Goal: Contribute content: Add original content to the website for others to see

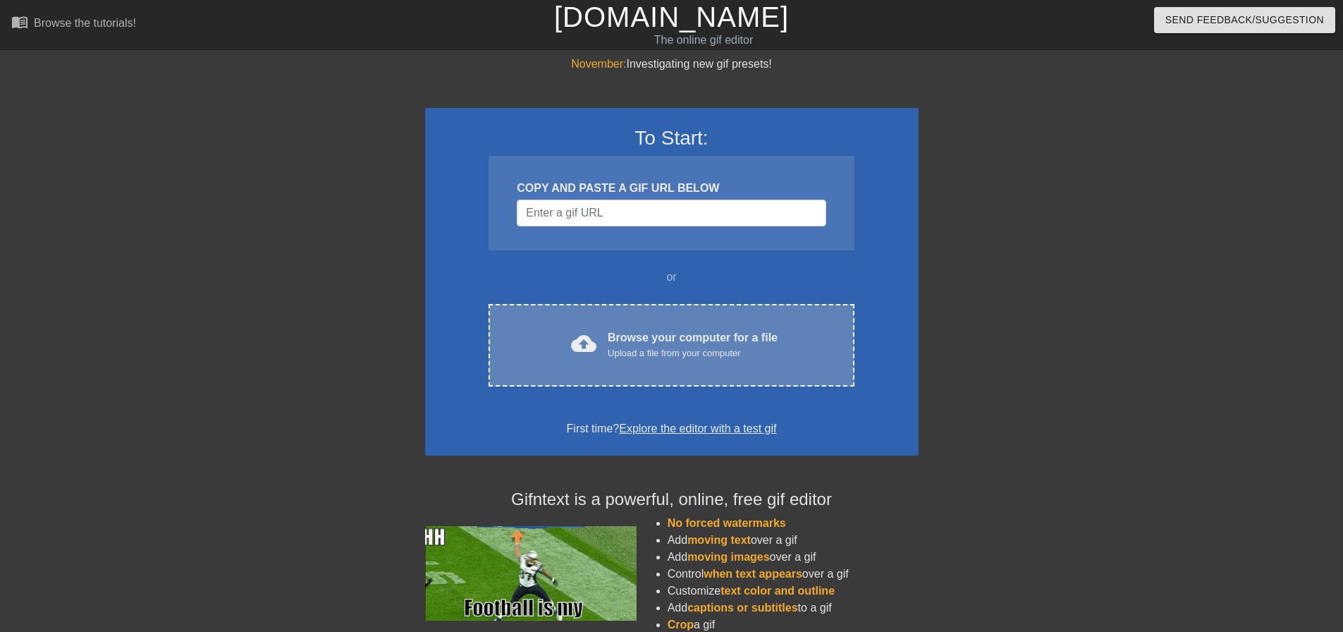
click at [606, 347] on div "cloud_upload Browse your computer for a file Upload a file from your computer" at bounding box center [671, 345] width 306 height 32
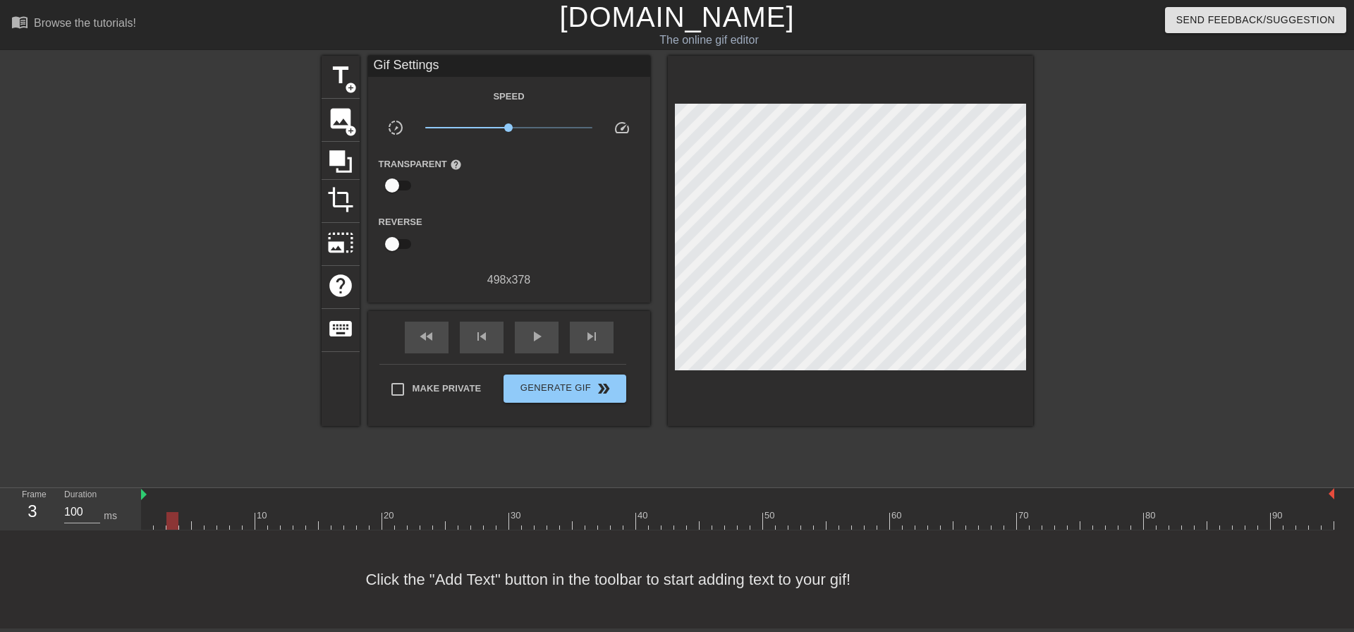
drag, startPoint x: 147, startPoint y: 517, endPoint x: 173, endPoint y: 520, distance: 27.0
click at [173, 520] on div at bounding box center [172, 521] width 12 height 18
drag, startPoint x: 178, startPoint y: 518, endPoint x: 189, endPoint y: 515, distance: 11.8
click at [189, 515] on div at bounding box center [185, 521] width 12 height 18
click at [338, 148] on icon at bounding box center [340, 161] width 27 height 27
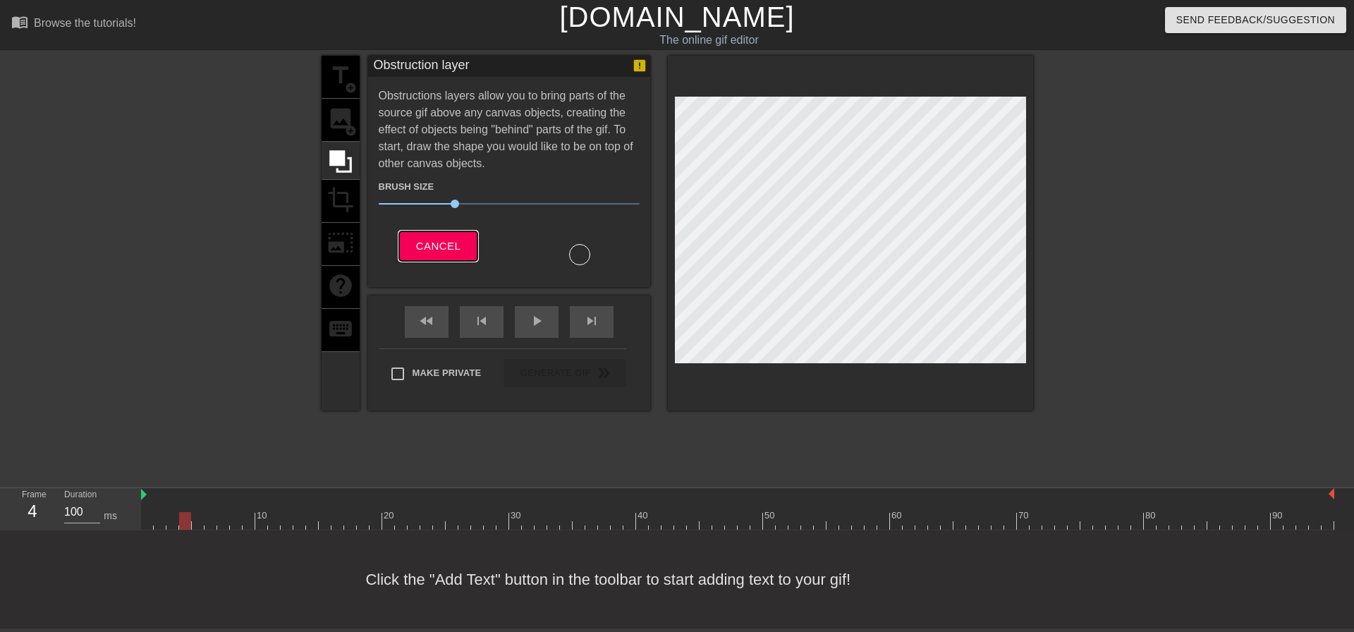
click at [439, 252] on span "Cancel" at bounding box center [438, 246] width 44 height 18
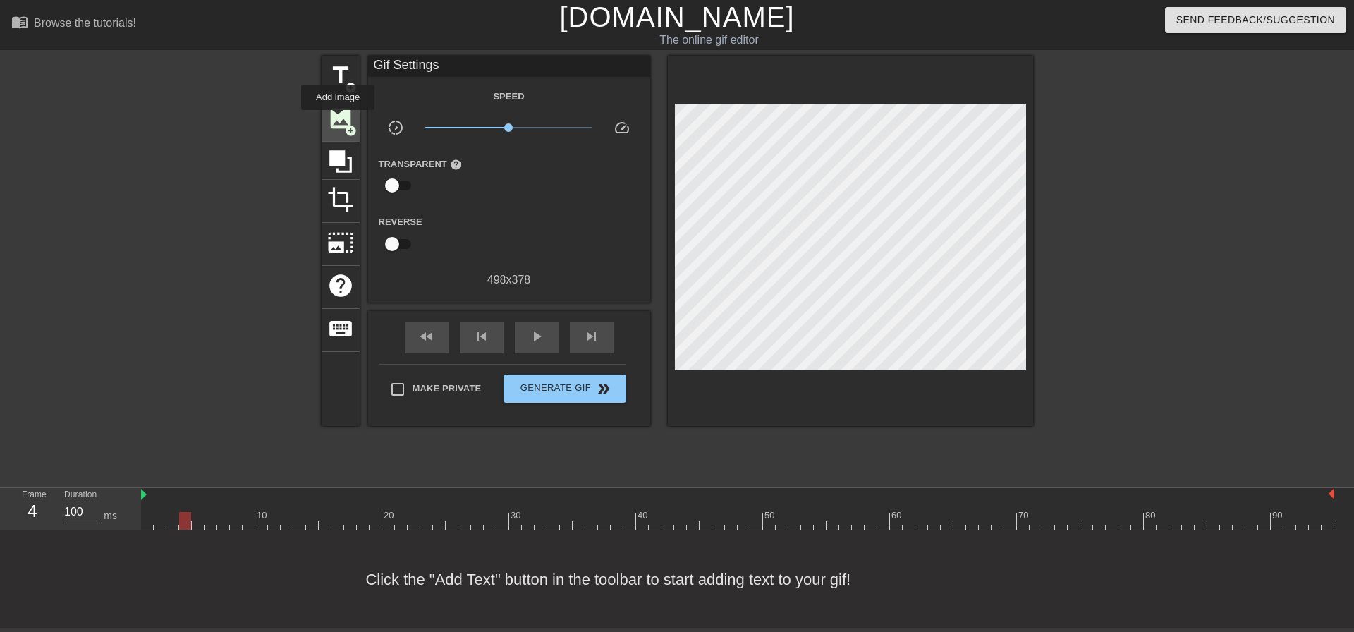
click at [338, 120] on span "image" at bounding box center [340, 118] width 27 height 27
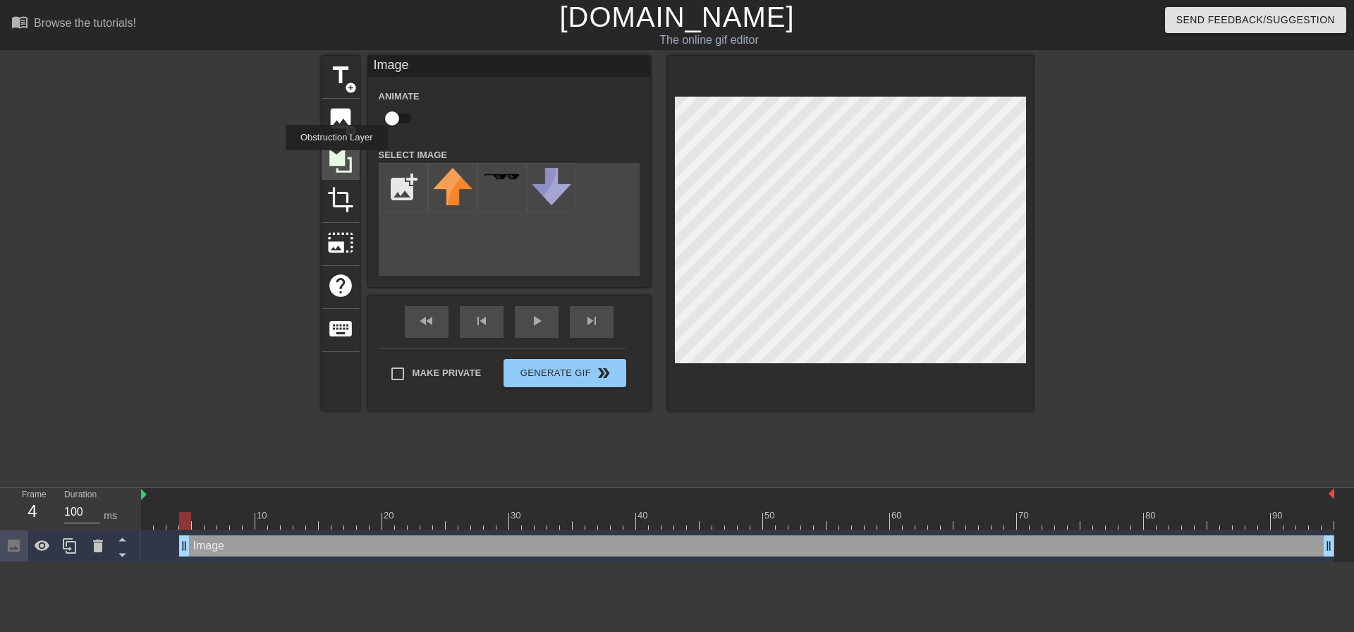
click at [336, 160] on icon at bounding box center [340, 161] width 23 height 23
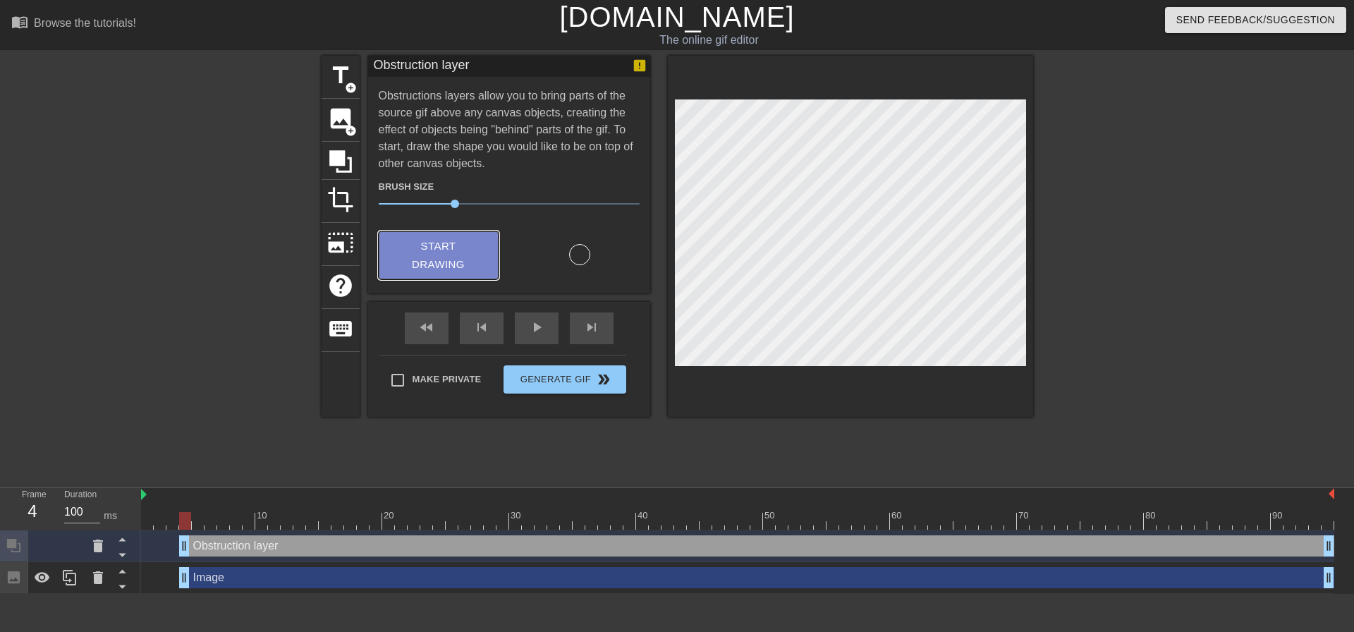
click at [441, 262] on span "Start Drawing" at bounding box center [439, 255] width 86 height 37
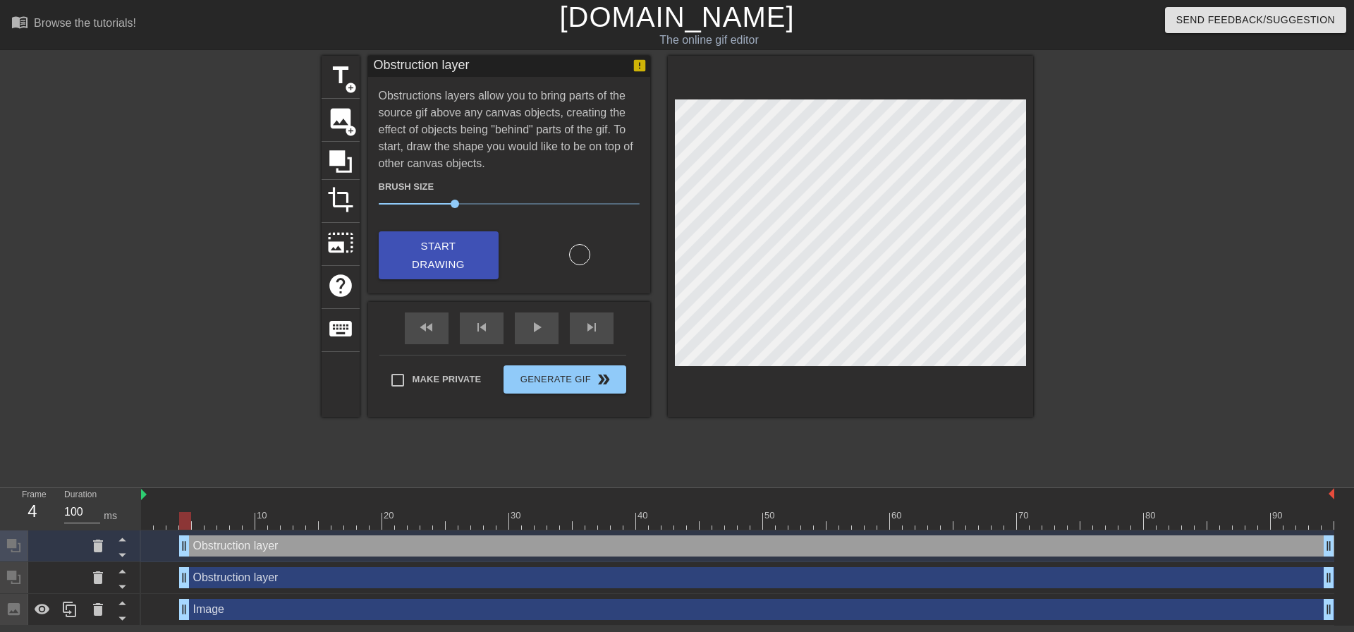
click at [250, 579] on div "Obstruction layer drag_handle drag_handle" at bounding box center [756, 577] width 1155 height 21
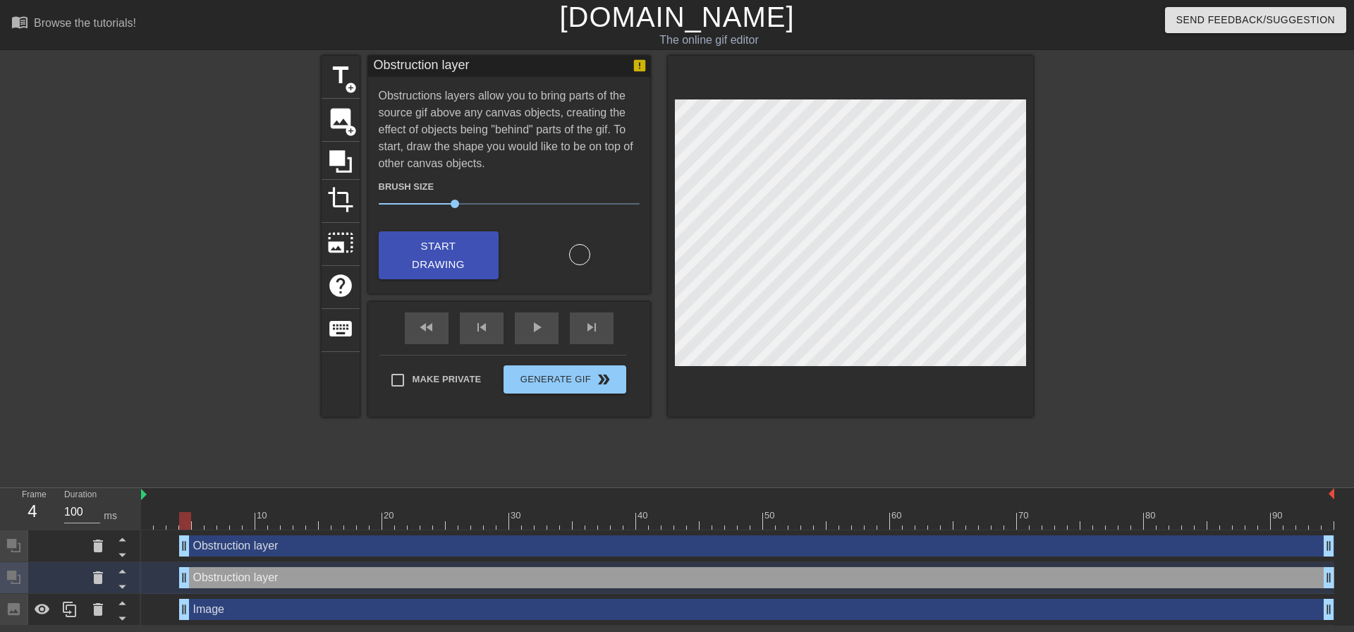
click at [285, 553] on div "Obstruction layer drag_handle drag_handle" at bounding box center [756, 545] width 1155 height 21
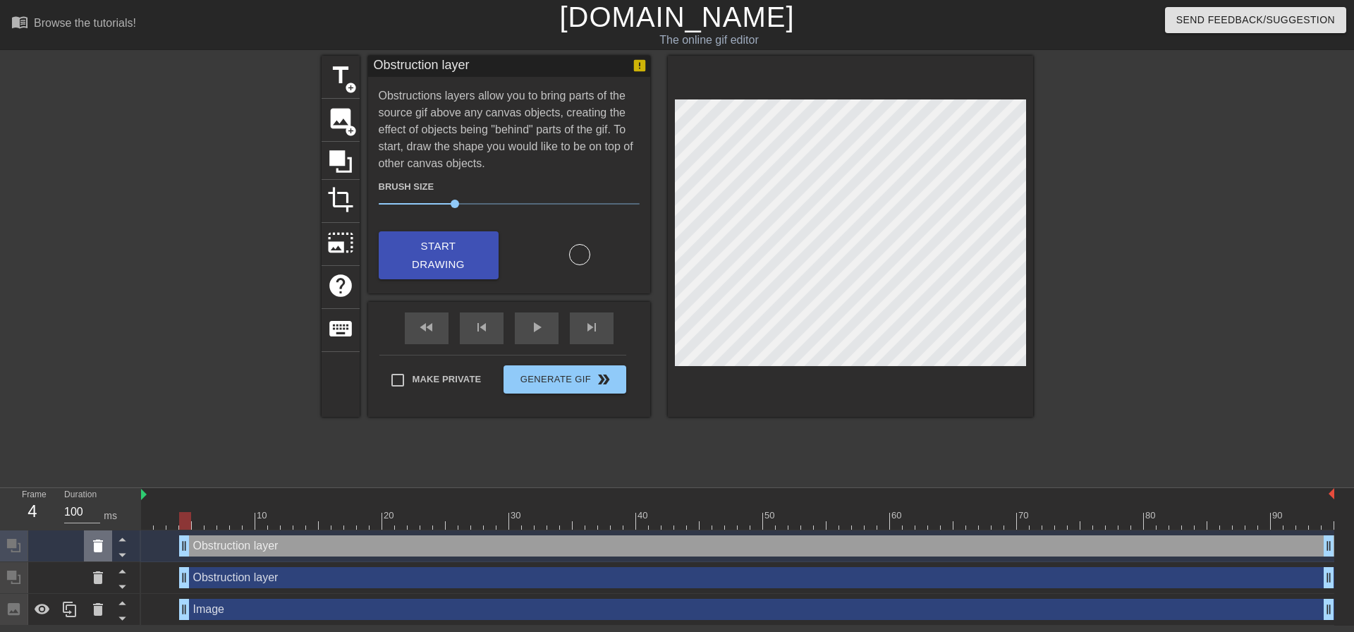
click at [102, 545] on icon at bounding box center [98, 545] width 17 height 17
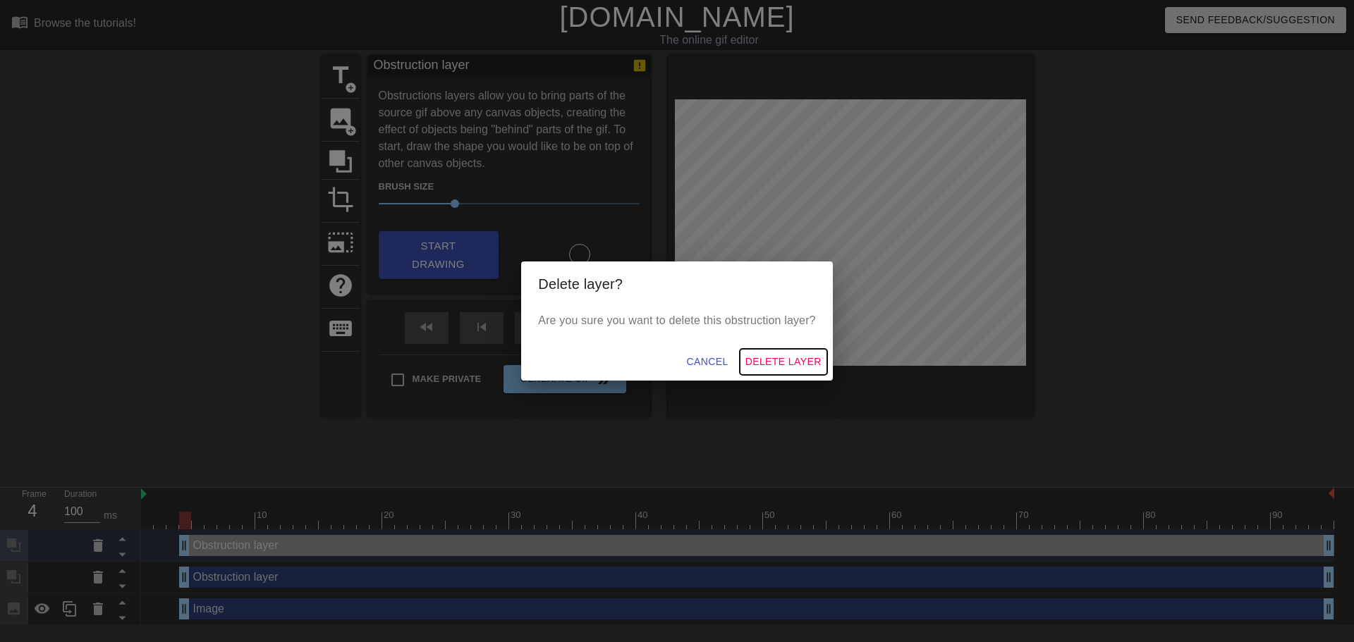
click at [771, 361] on span "Delete Layer" at bounding box center [783, 362] width 76 height 18
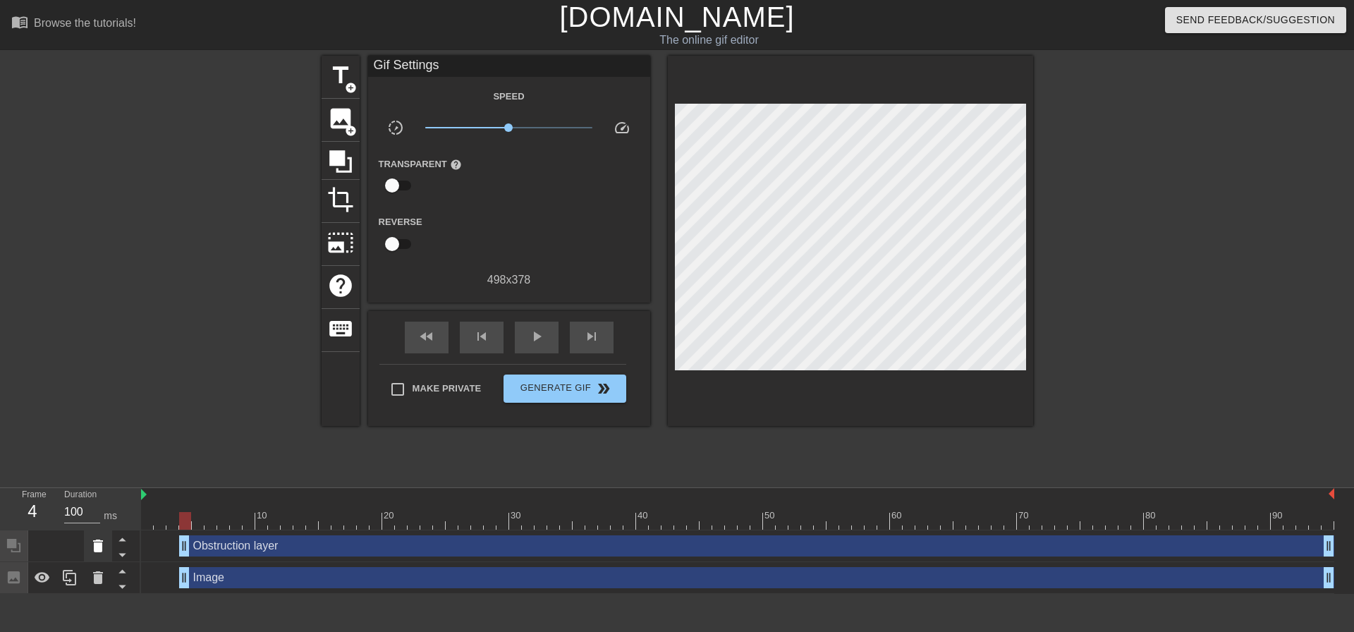
click at [99, 550] on icon at bounding box center [98, 545] width 10 height 13
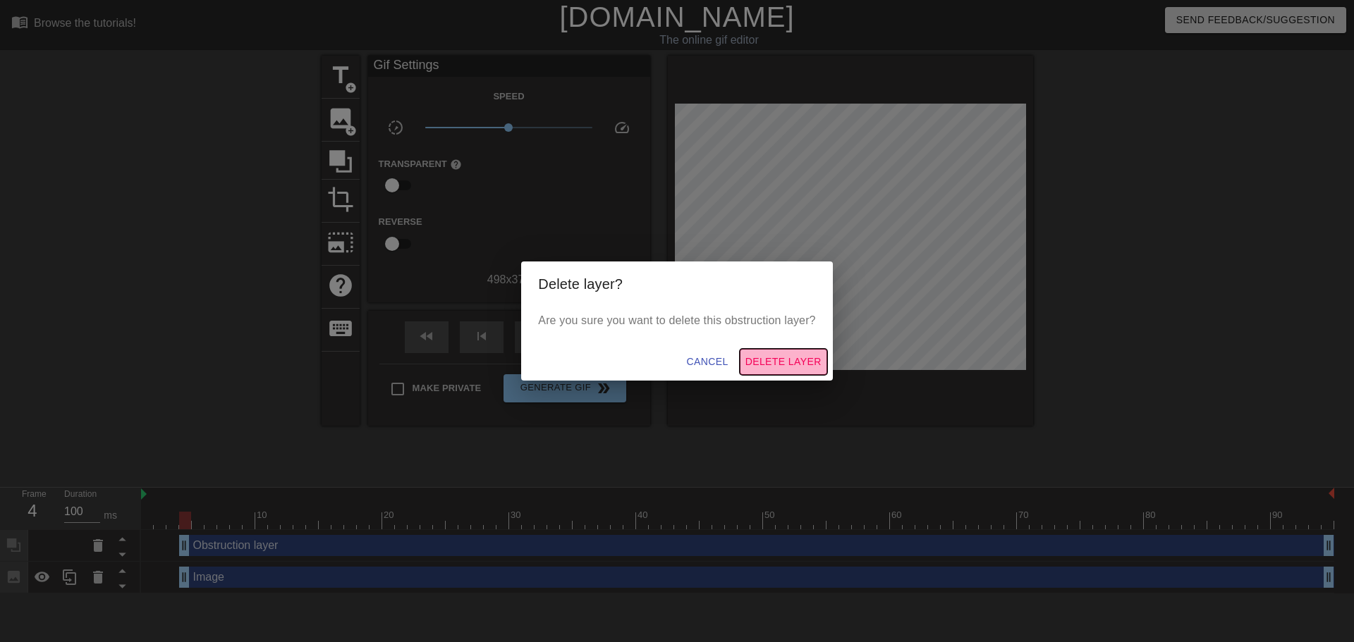
click at [797, 354] on span "Delete Layer" at bounding box center [783, 362] width 76 height 18
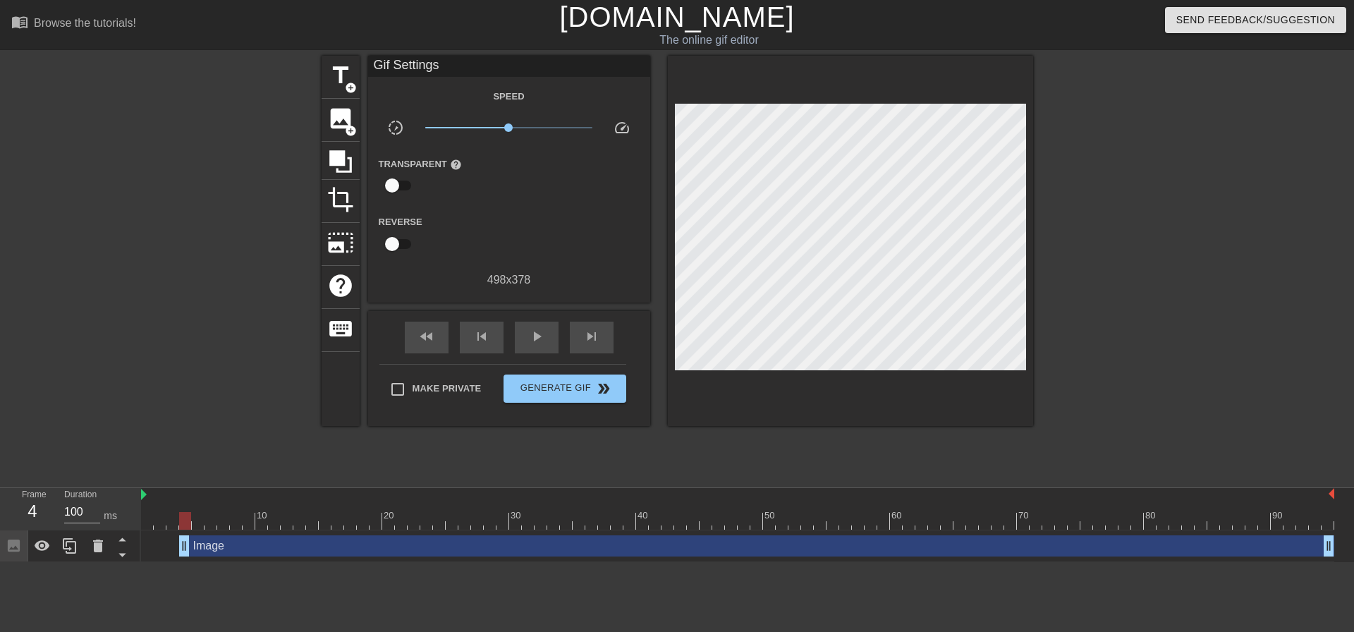
click at [17, 545] on icon at bounding box center [14, 545] width 12 height 12
click at [345, 194] on span "crop" at bounding box center [340, 199] width 27 height 27
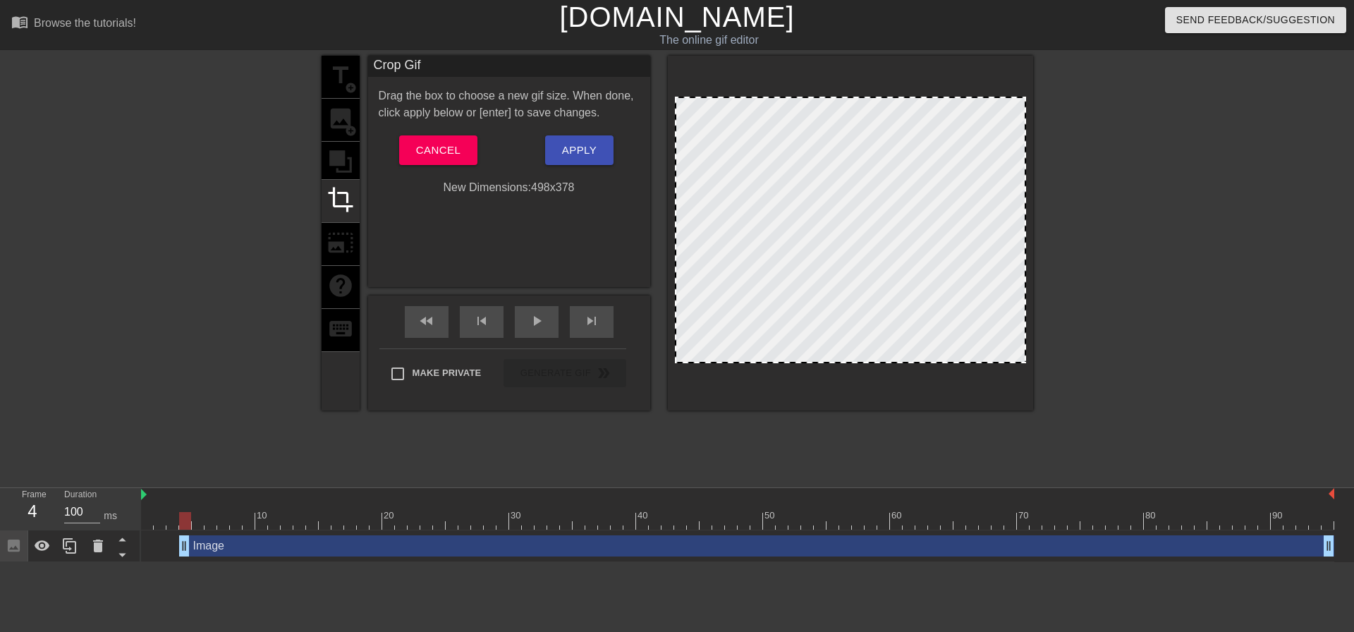
drag, startPoint x: 979, startPoint y: 295, endPoint x: 991, endPoint y: 312, distance: 20.2
click at [991, 312] on div at bounding box center [850, 230] width 351 height 266
drag, startPoint x: 992, startPoint y: 312, endPoint x: 975, endPoint y: 312, distance: 16.9
click at [975, 312] on div at bounding box center [850, 230] width 351 height 266
click at [439, 155] on span "Cancel" at bounding box center [438, 150] width 44 height 18
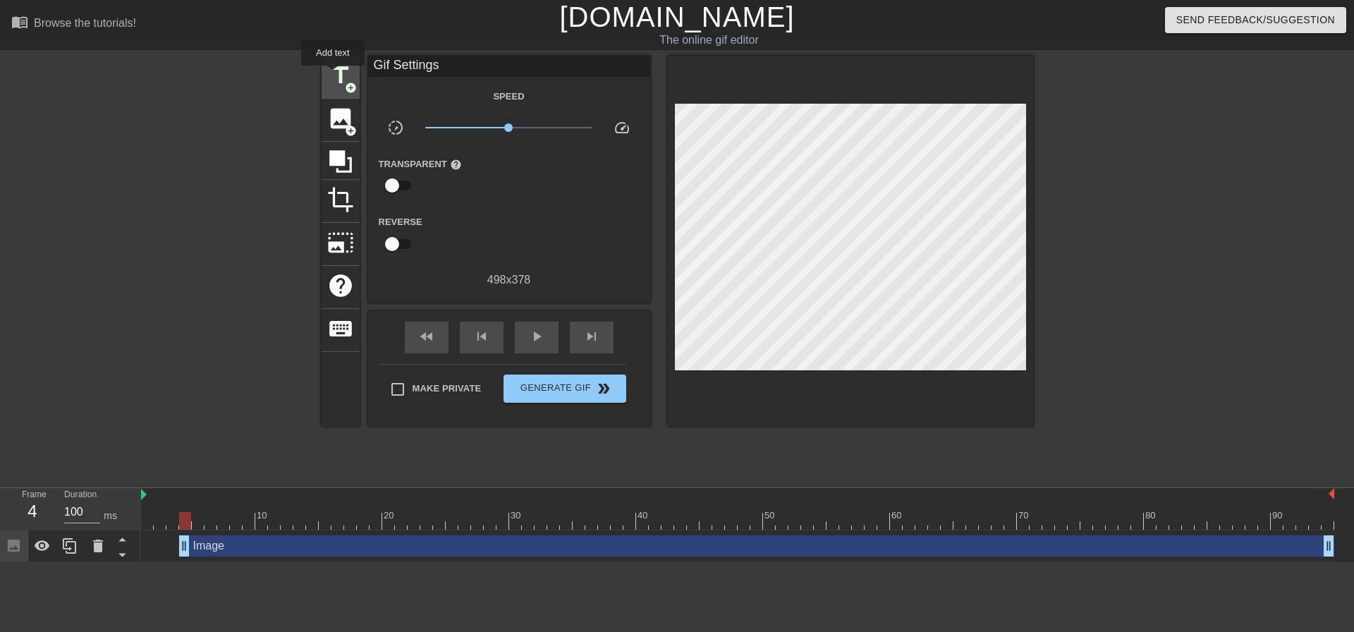
click at [333, 75] on span "title" at bounding box center [340, 75] width 27 height 27
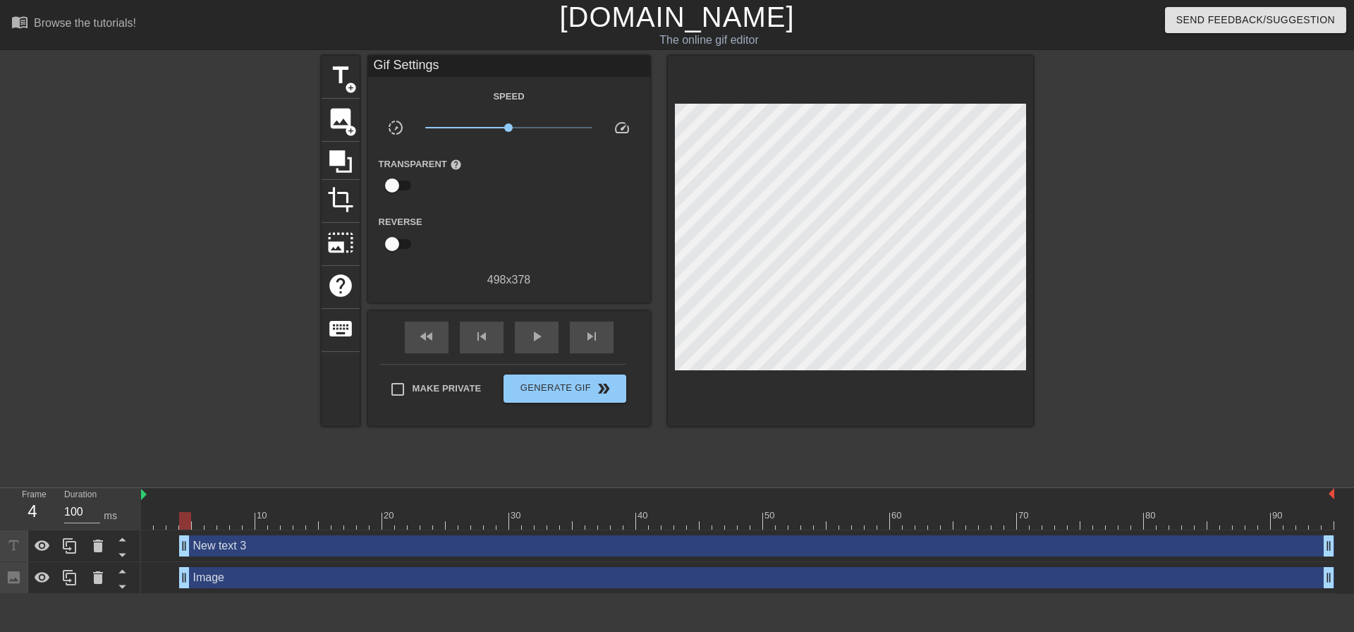
click at [352, 558] on div "New text 3 drag_handle drag_handle" at bounding box center [737, 546] width 1193 height 32
click at [305, 546] on div "New text 3 drag_handle drag_handle" at bounding box center [756, 545] width 1155 height 21
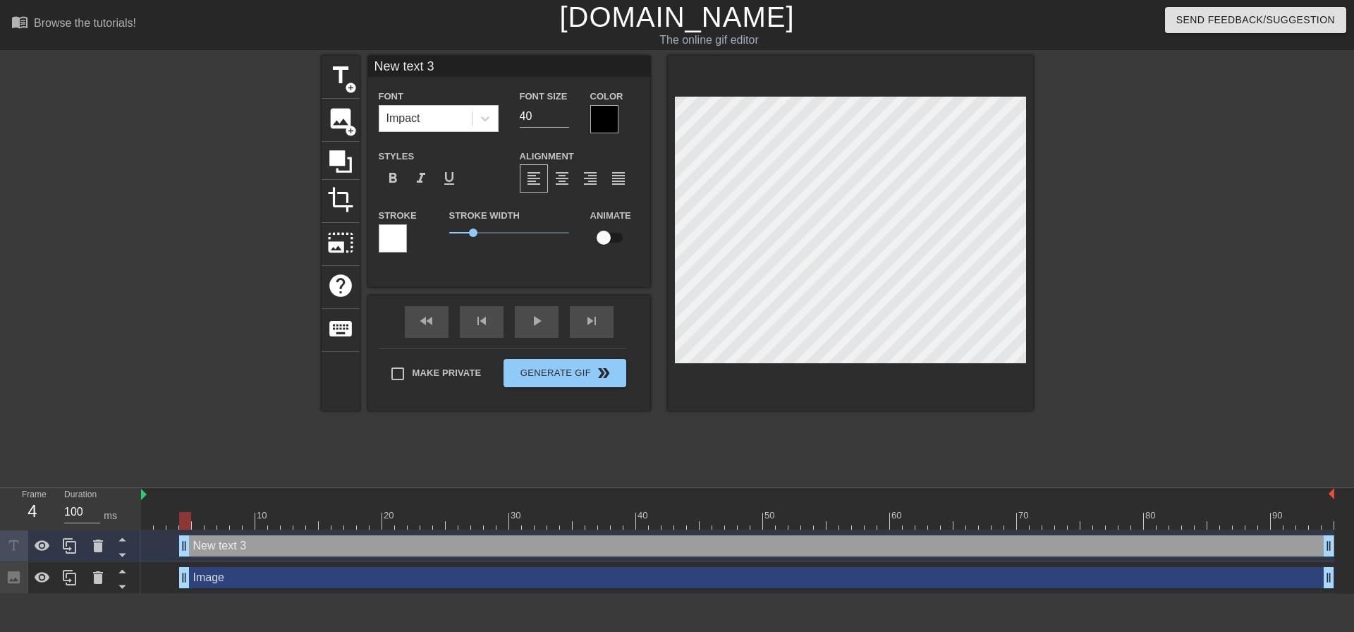
click at [295, 546] on div "New text 3 drag_handle drag_handle" at bounding box center [756, 545] width 1155 height 21
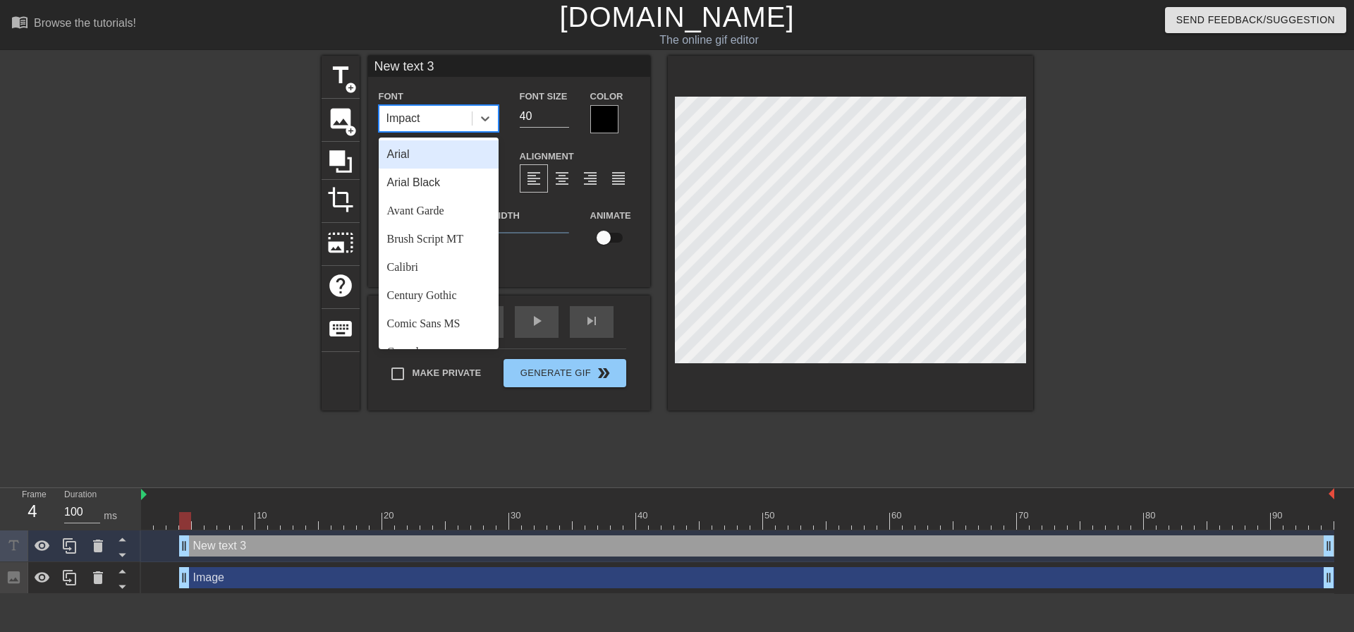
click at [443, 118] on div "Impact" at bounding box center [425, 118] width 92 height 25
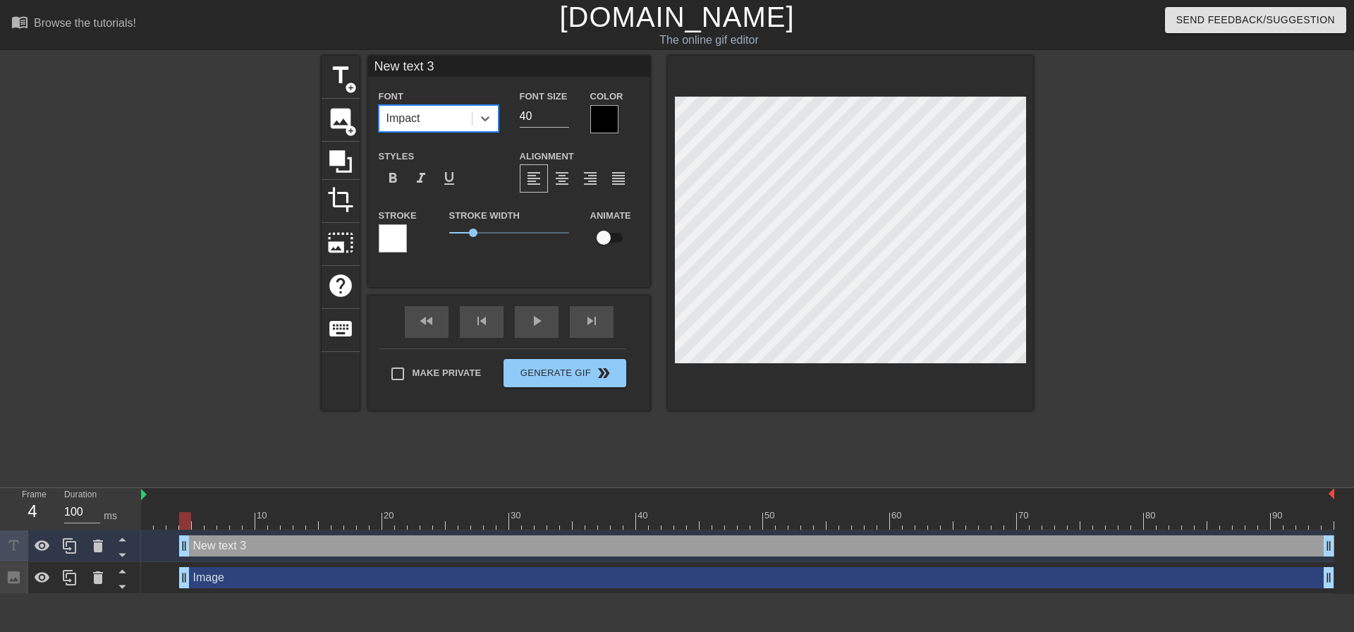
click at [450, 117] on div "Impact" at bounding box center [425, 118] width 92 height 25
click at [601, 121] on div at bounding box center [604, 119] width 28 height 28
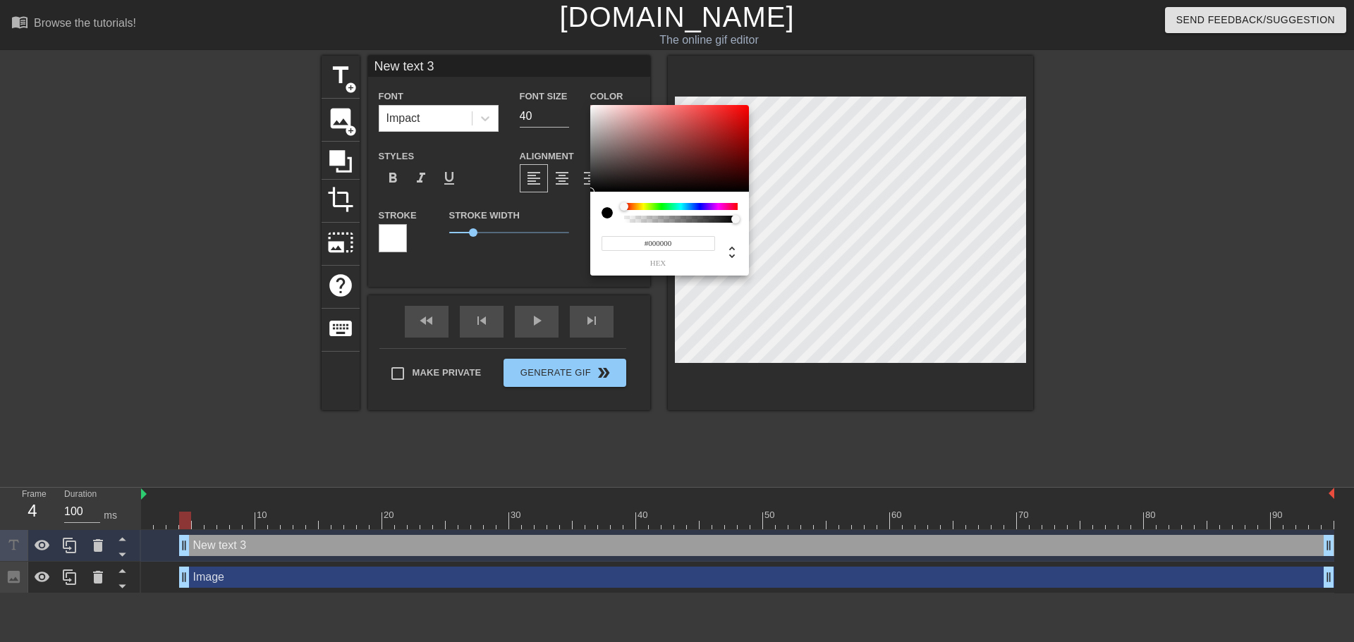
type input "0"
drag, startPoint x: 655, startPoint y: 216, endPoint x: 611, endPoint y: 219, distance: 44.5
click at [611, 219] on div at bounding box center [669, 213] width 136 height 20
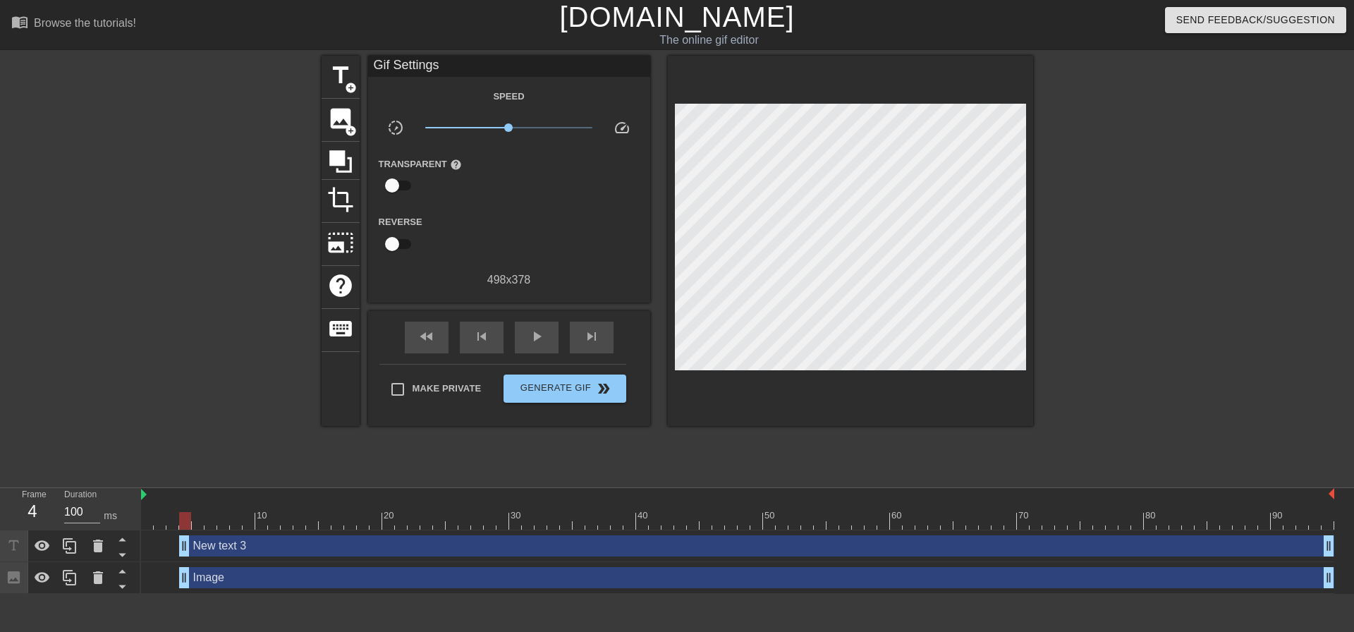
click at [255, 550] on div "New text 3 drag_handle drag_handle" at bounding box center [756, 545] width 1155 height 21
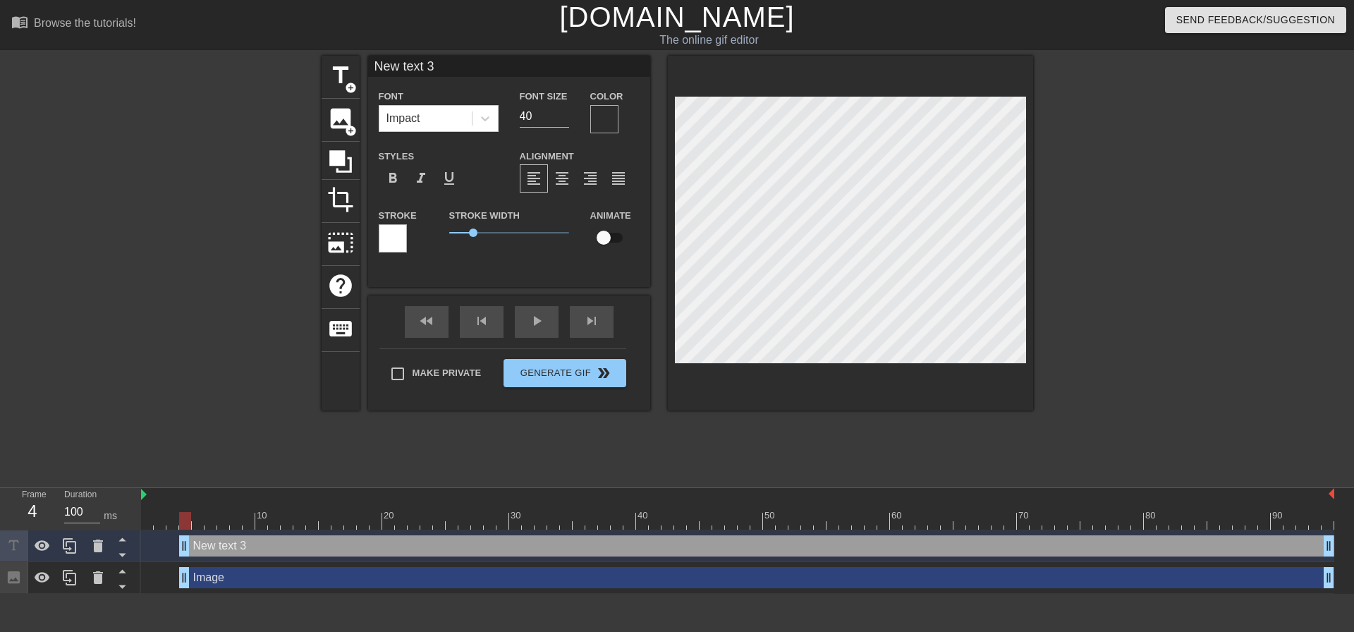
click at [403, 240] on div at bounding box center [393, 238] width 28 height 28
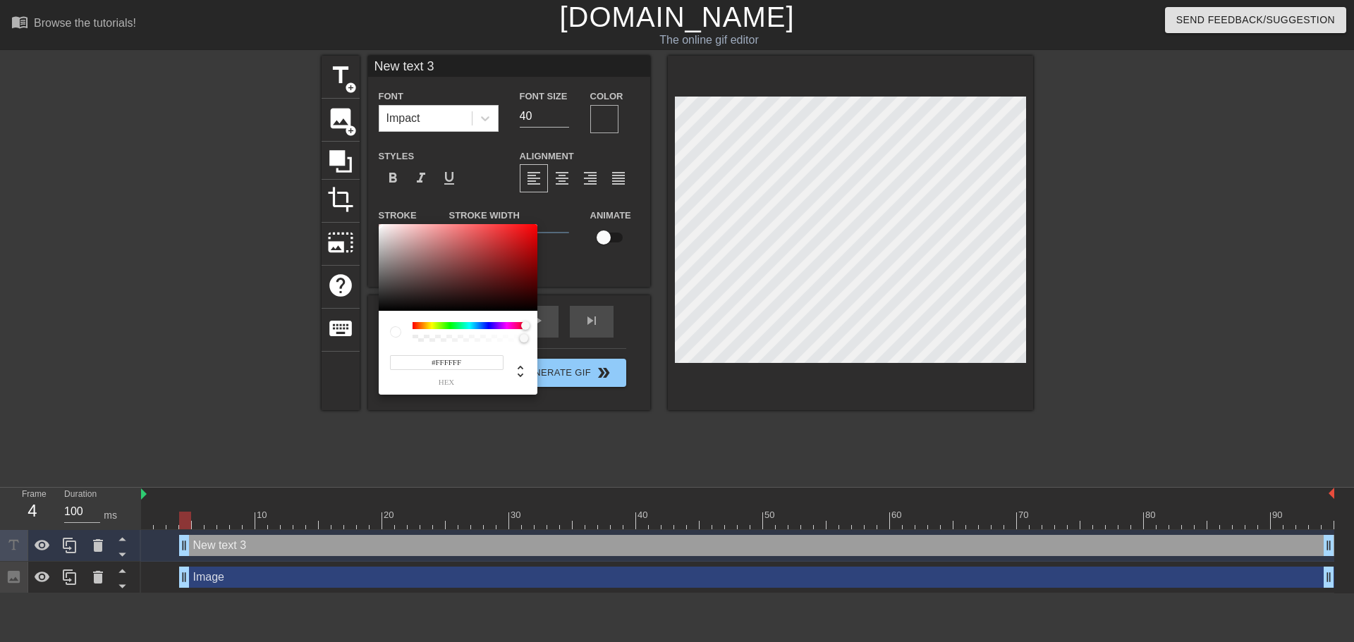
drag, startPoint x: 410, startPoint y: 326, endPoint x: 612, endPoint y: 325, distance: 201.6
click at [612, 325] on div "#FFFFFF hex" at bounding box center [677, 321] width 1354 height 642
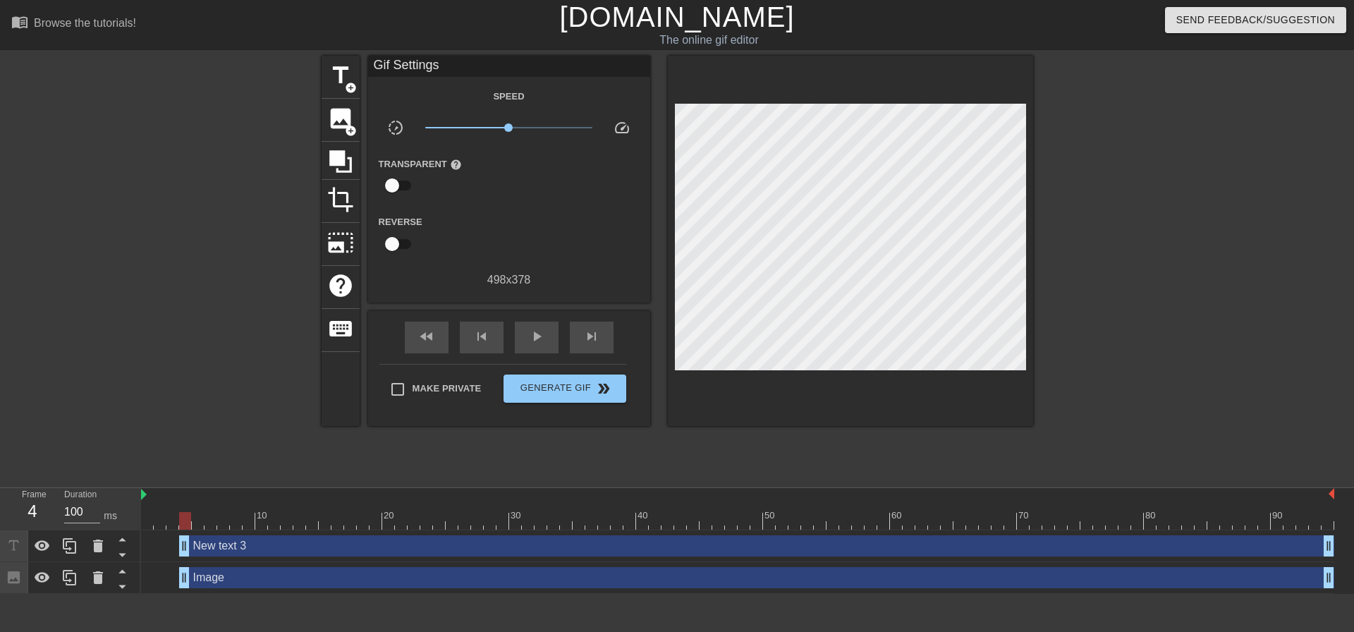
click at [238, 549] on div "New text 3 drag_handle drag_handle" at bounding box center [756, 545] width 1155 height 21
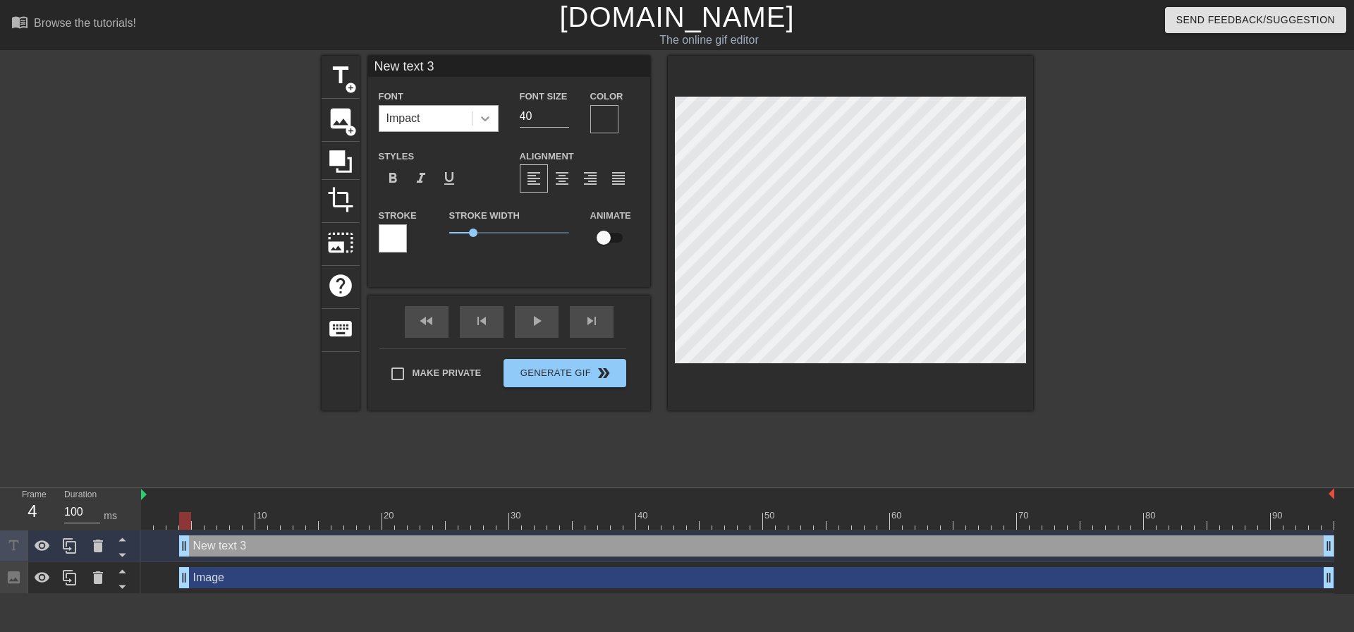
click at [490, 119] on icon at bounding box center [485, 118] width 14 height 14
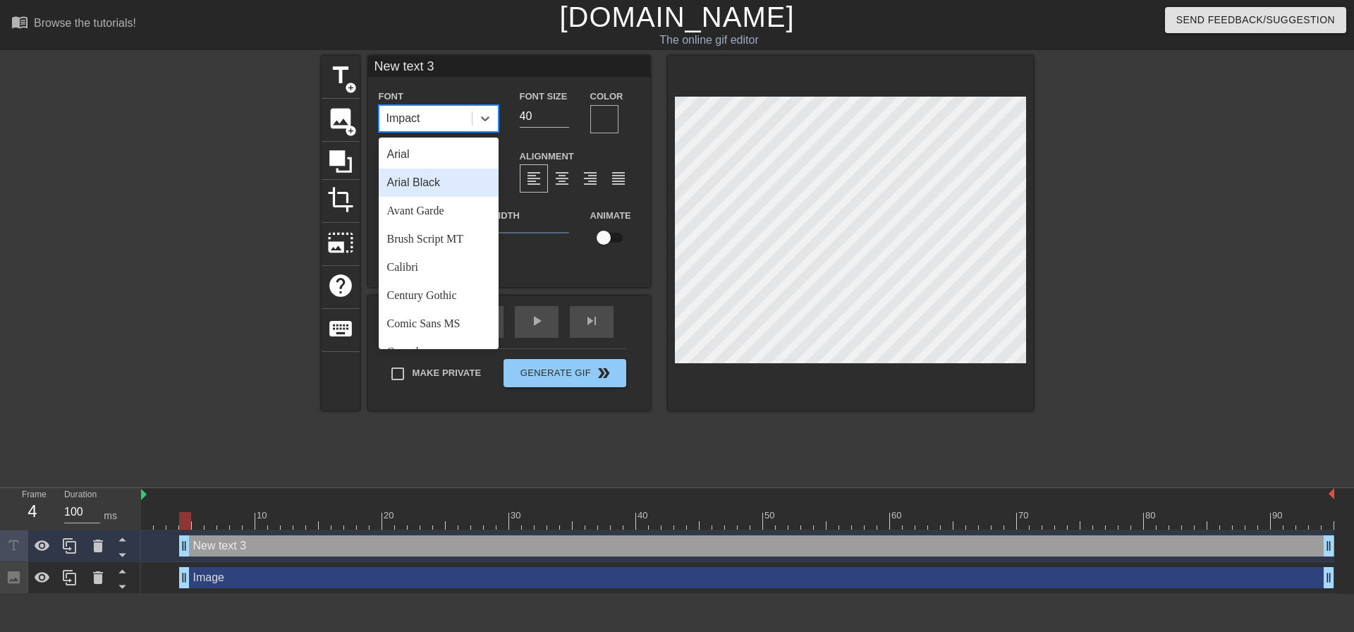
click at [428, 186] on div "Arial Black" at bounding box center [439, 182] width 120 height 28
click at [471, 117] on div "Arial Black" at bounding box center [425, 118] width 92 height 25
click at [429, 171] on div "Impact" at bounding box center [439, 168] width 120 height 28
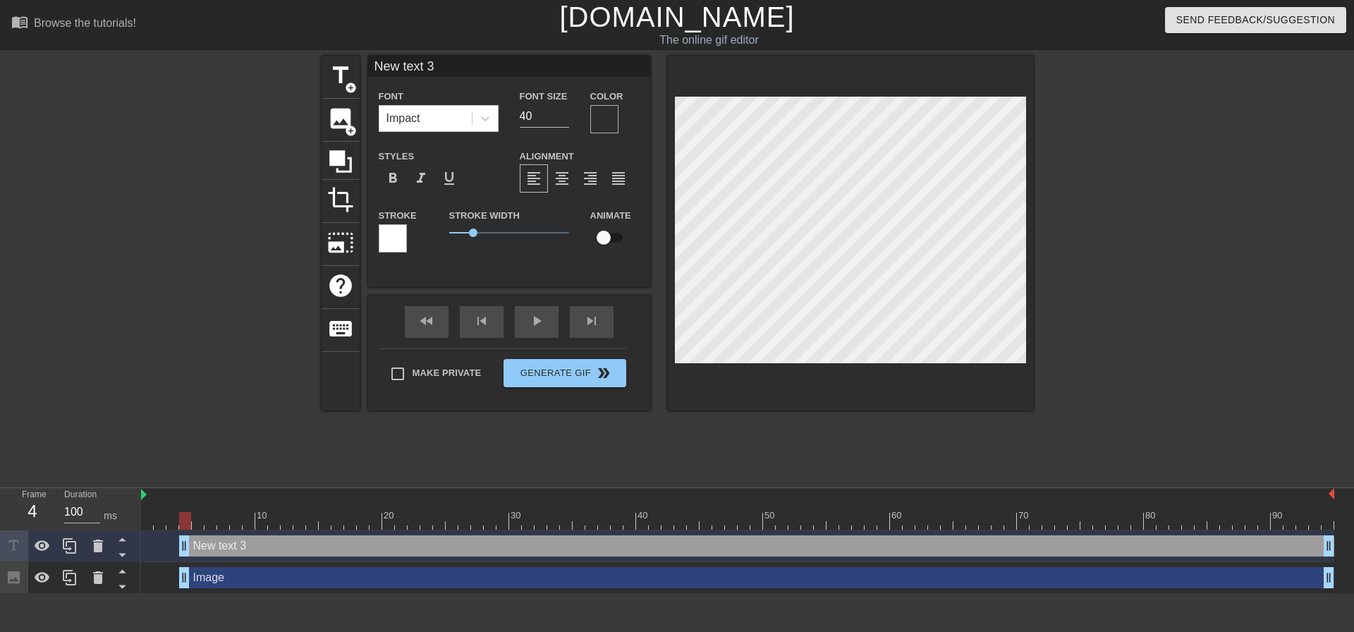
scroll to position [2, 4]
type input "New 3"
type textarea "New 3"
type input "New 3"
type textarea "New 3"
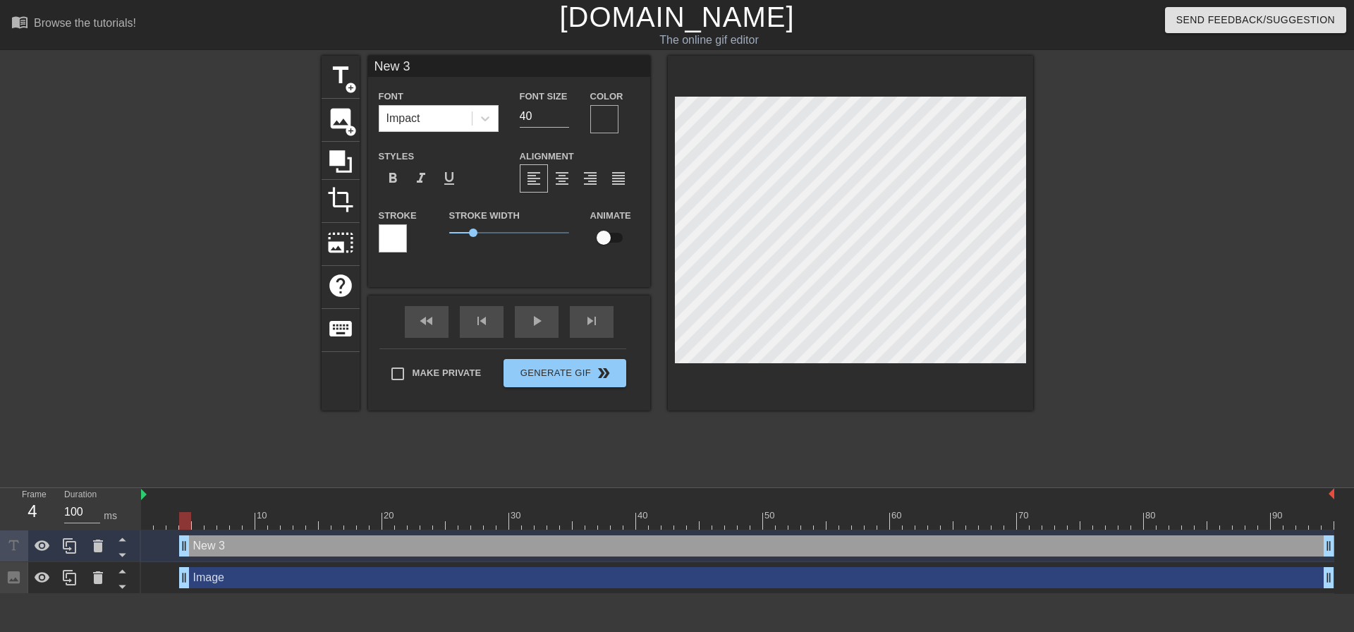
type input "New"
type textarea "New"
type input "New"
type textarea "New"
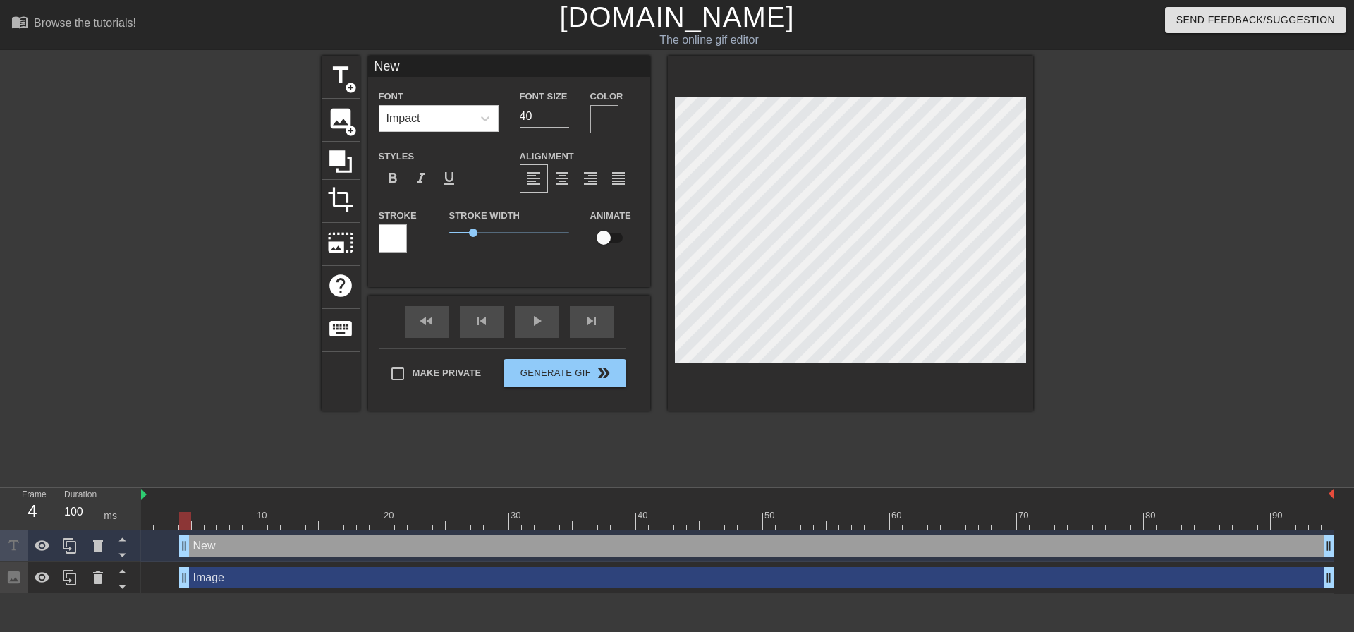
type input "Ne"
type textarea "Ne"
type input "N"
type textarea "N"
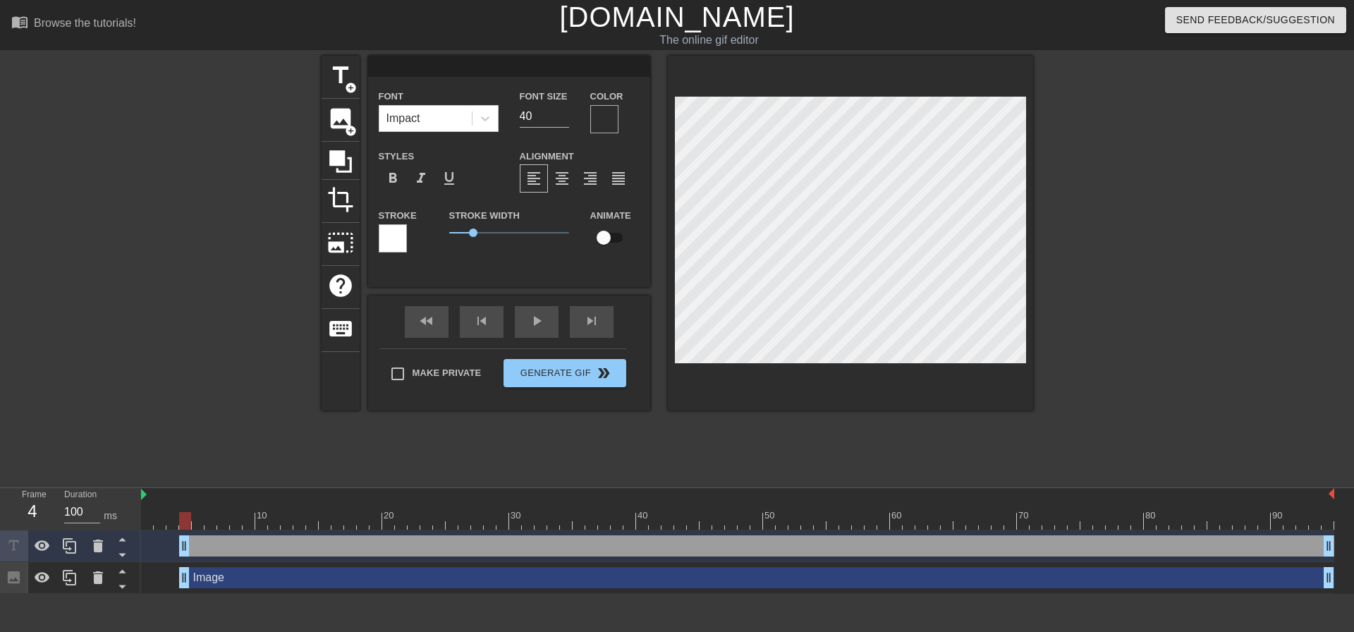
type input "F"
type textarea "F"
type input "Fa"
type textarea "Fa"
type input "Far"
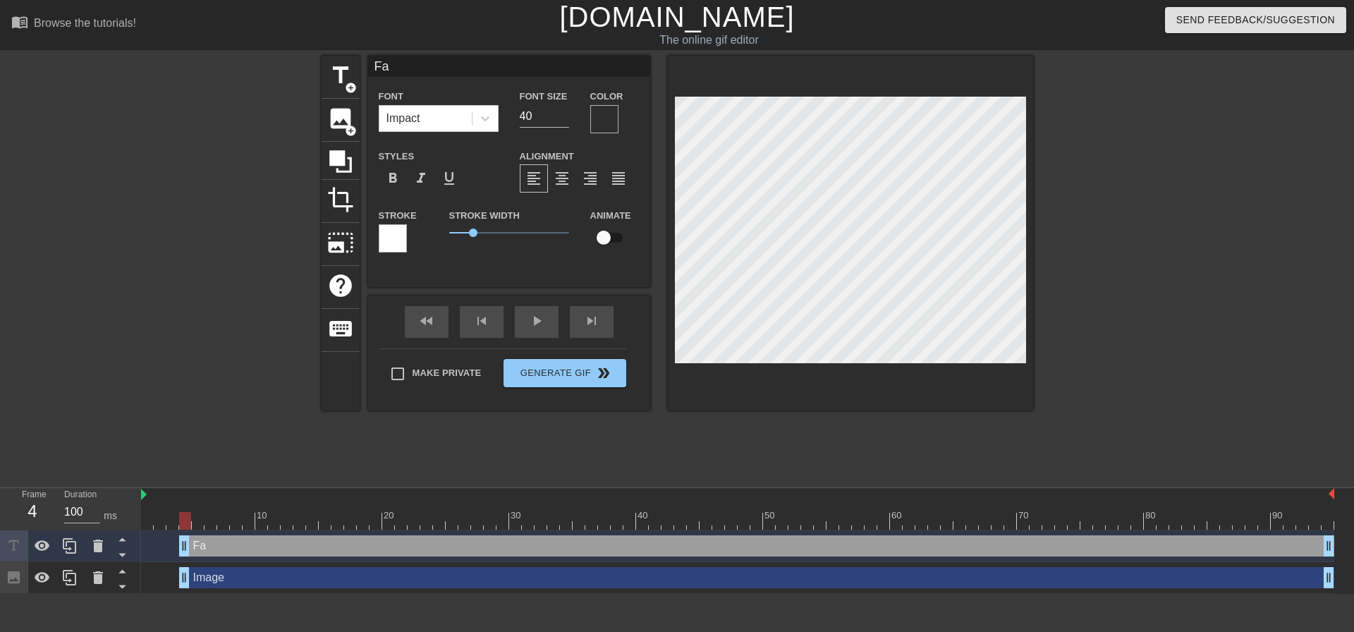
type textarea "Far"
type input "Fart"
type textarea "Fart"
click at [603, 114] on div at bounding box center [604, 119] width 28 height 28
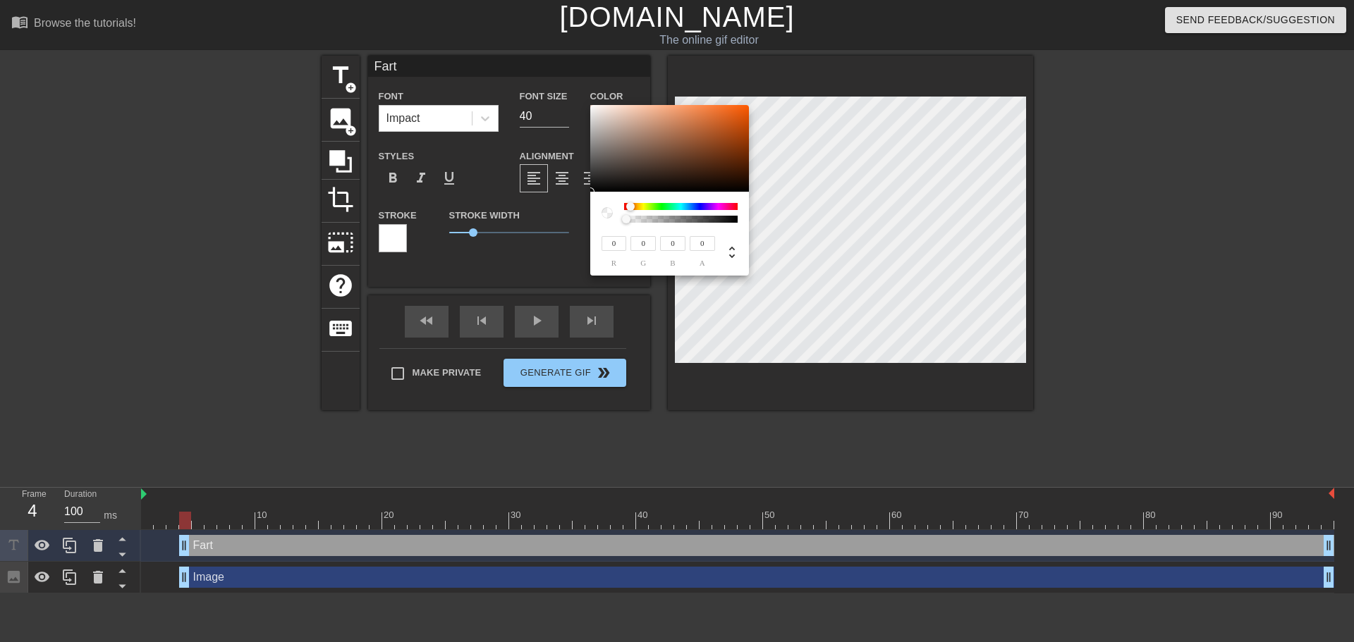
click at [627, 207] on div at bounding box center [630, 206] width 8 height 8
type input "1"
drag, startPoint x: 628, startPoint y: 218, endPoint x: 757, endPoint y: 224, distance: 129.2
click at [757, 224] on div "0 r 0 g 0 b 1 a" at bounding box center [677, 321] width 1354 height 642
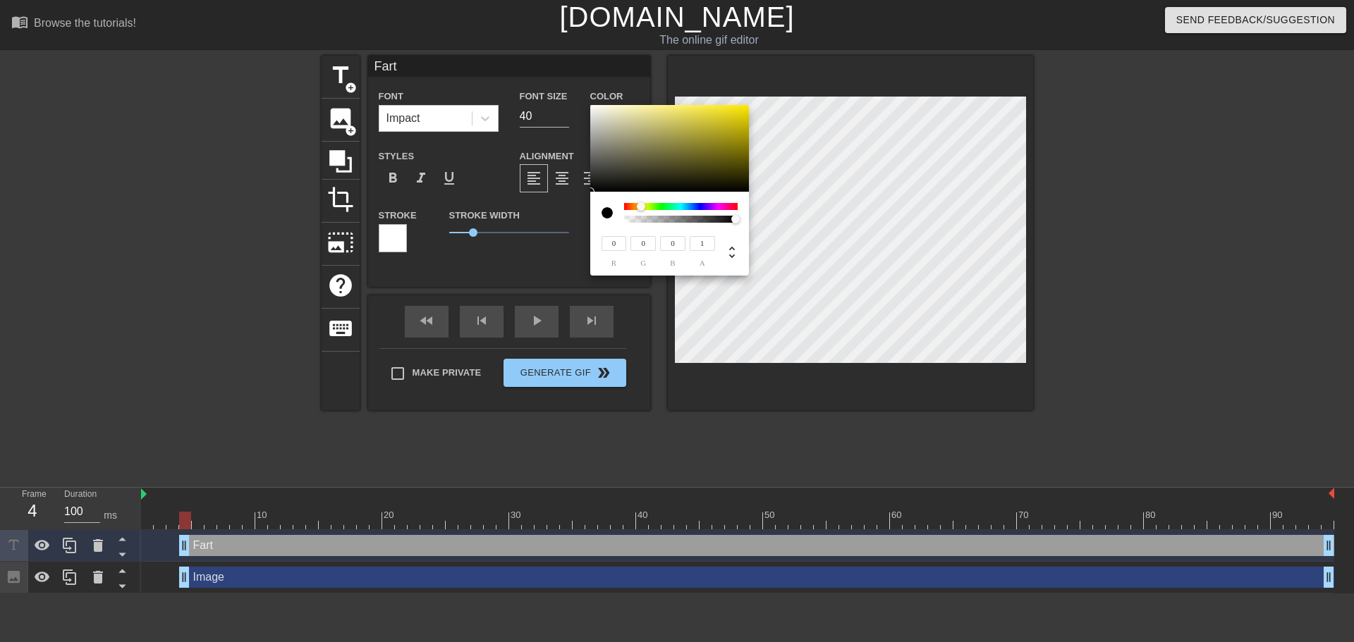
click at [641, 207] on div at bounding box center [641, 206] width 8 height 8
type input "209"
type input "207"
type input "189"
type input "213"
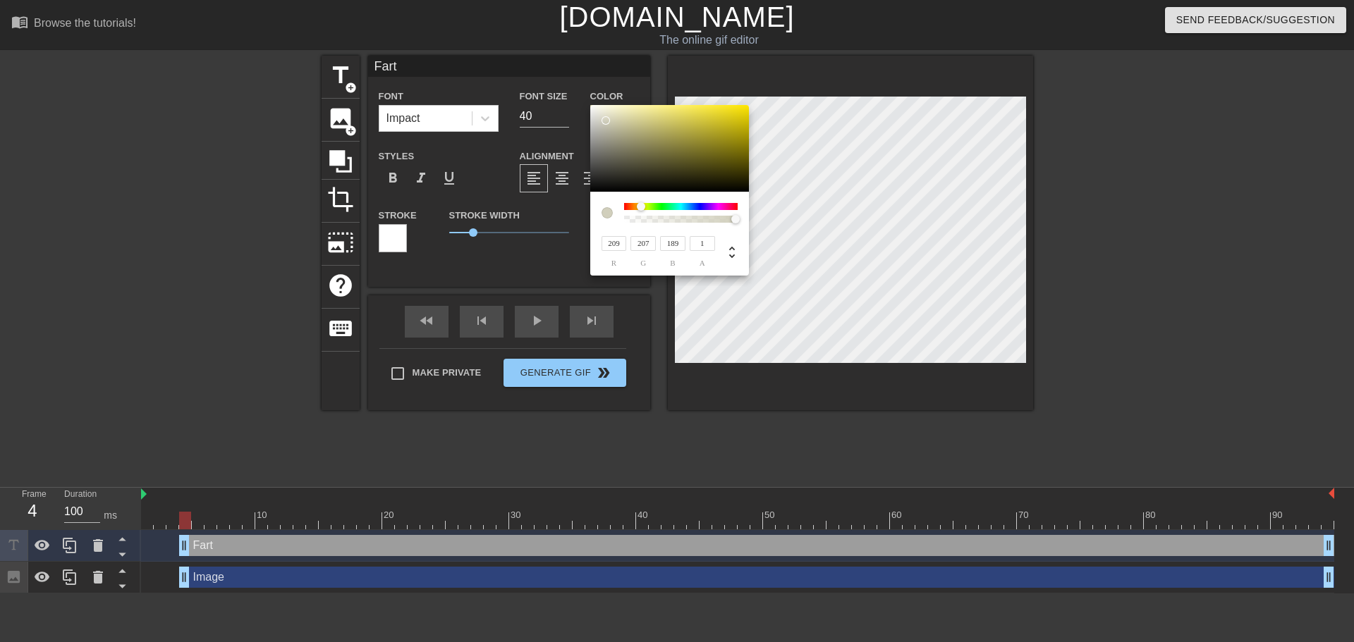
type input "211"
type input "197"
type input "217"
type input "215"
type input "207"
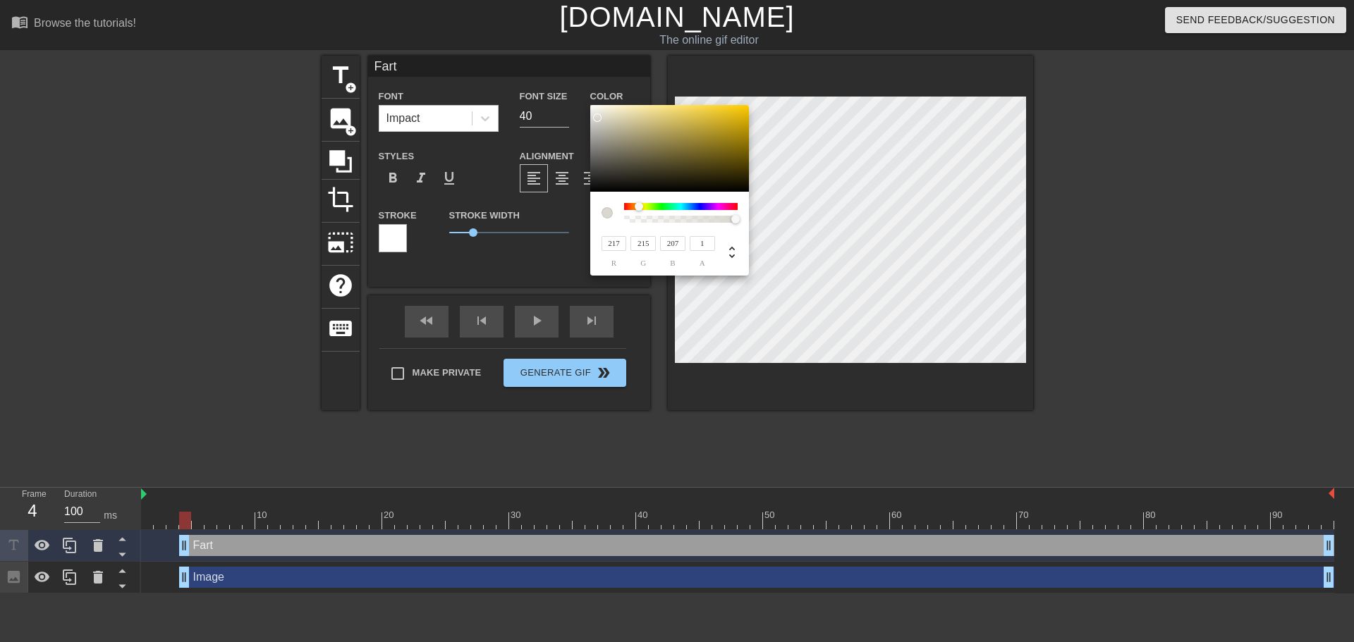
type input "221"
type input "220"
type input "214"
type input "223"
type input "222"
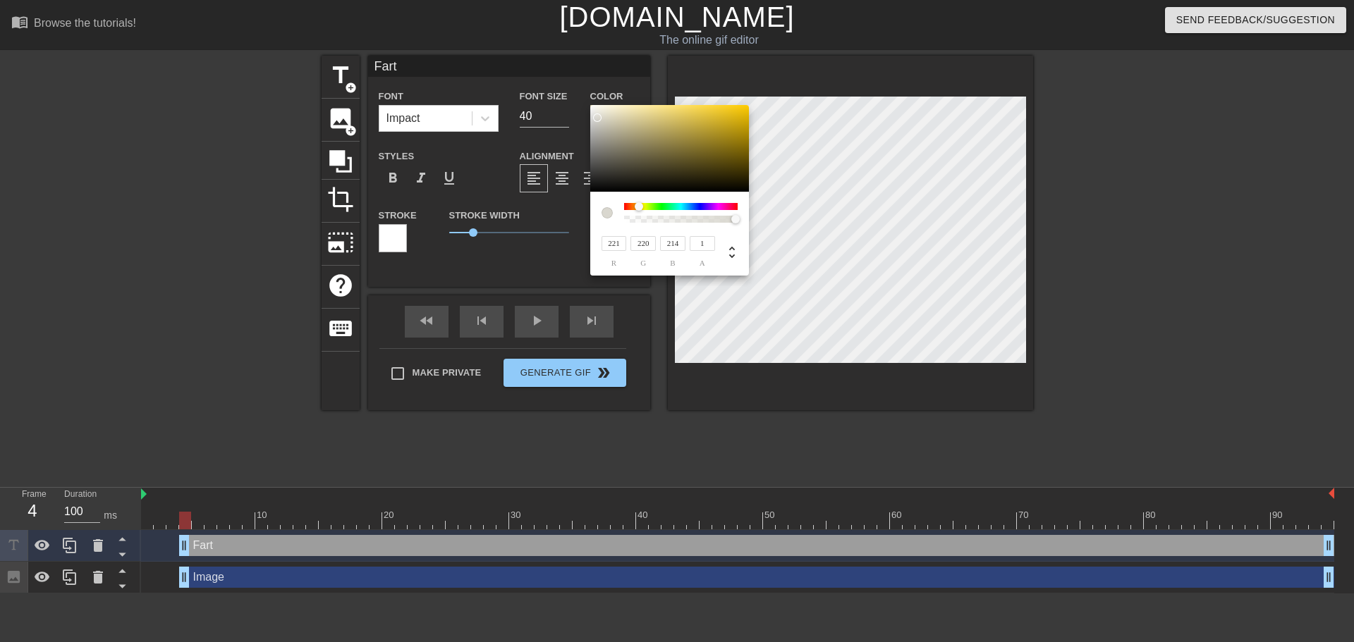
type input "219"
type input "227"
type input "225"
type input "237"
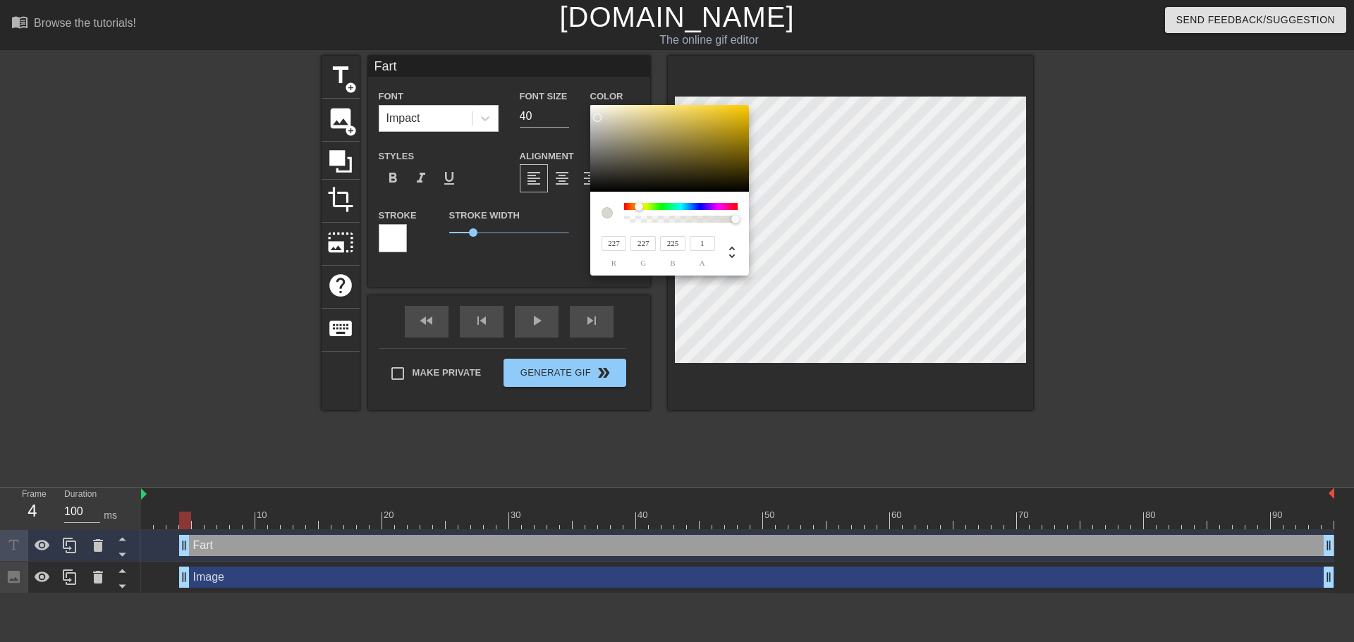
type input "237"
type input "248"
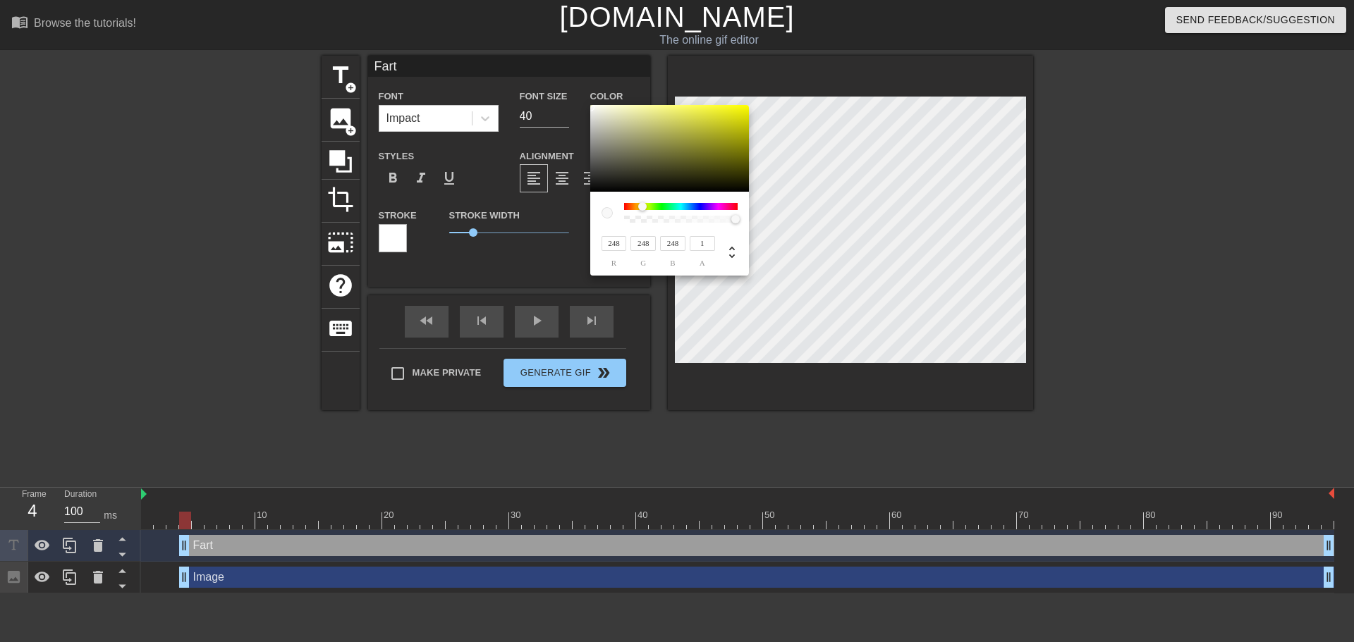
type input "250"
type input "252"
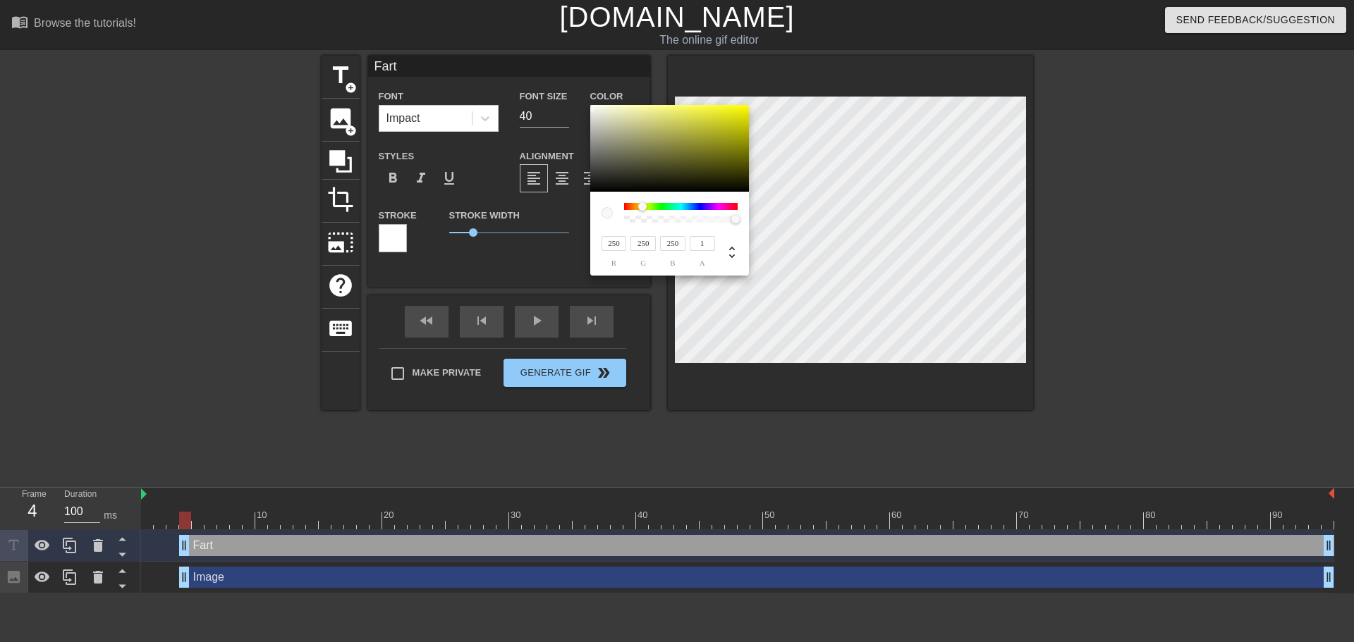
type input "252"
type input "255"
type input "248"
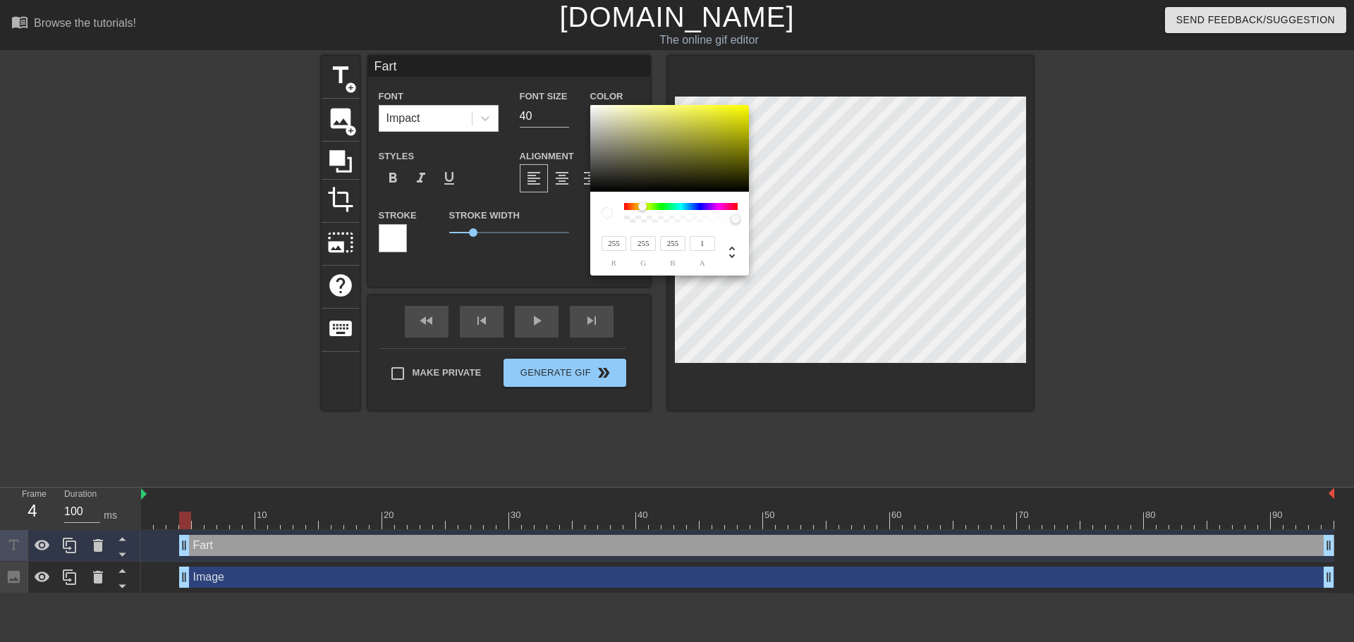
type input "248"
type input "240"
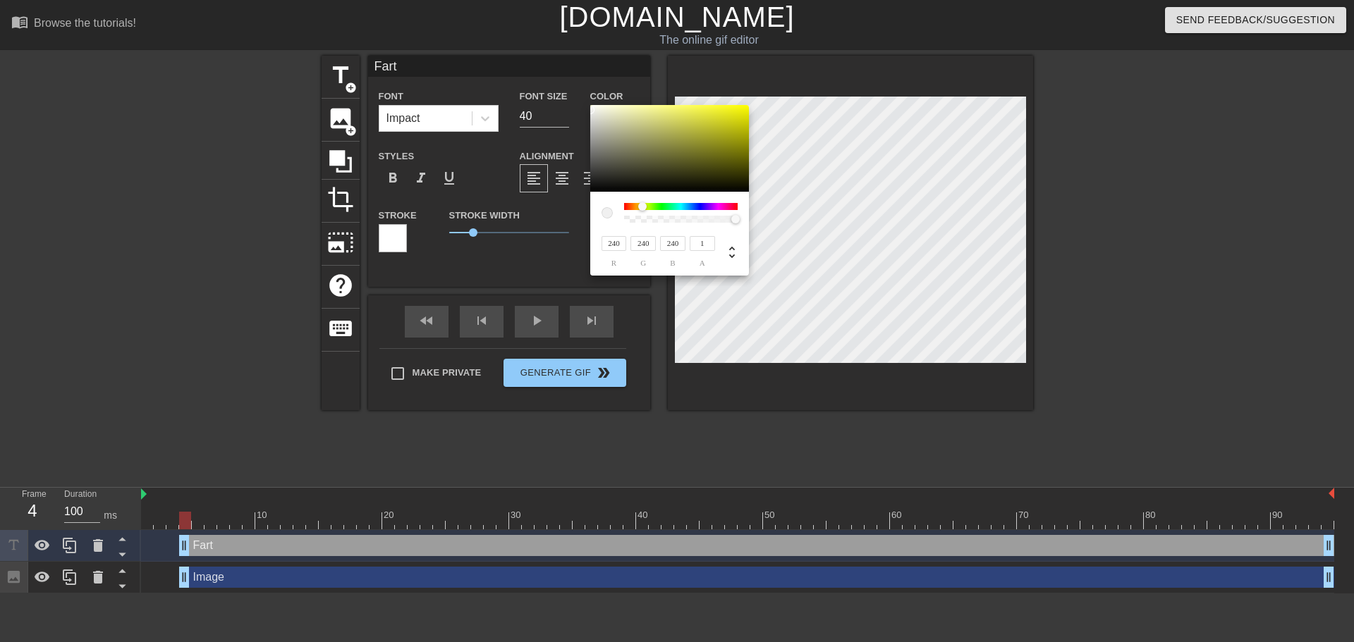
drag, startPoint x: 606, startPoint y: 121, endPoint x: 571, endPoint y: 110, distance: 36.1
click at [571, 110] on div "240 r 240 g 240 b 1 a" at bounding box center [677, 321] width 1354 height 642
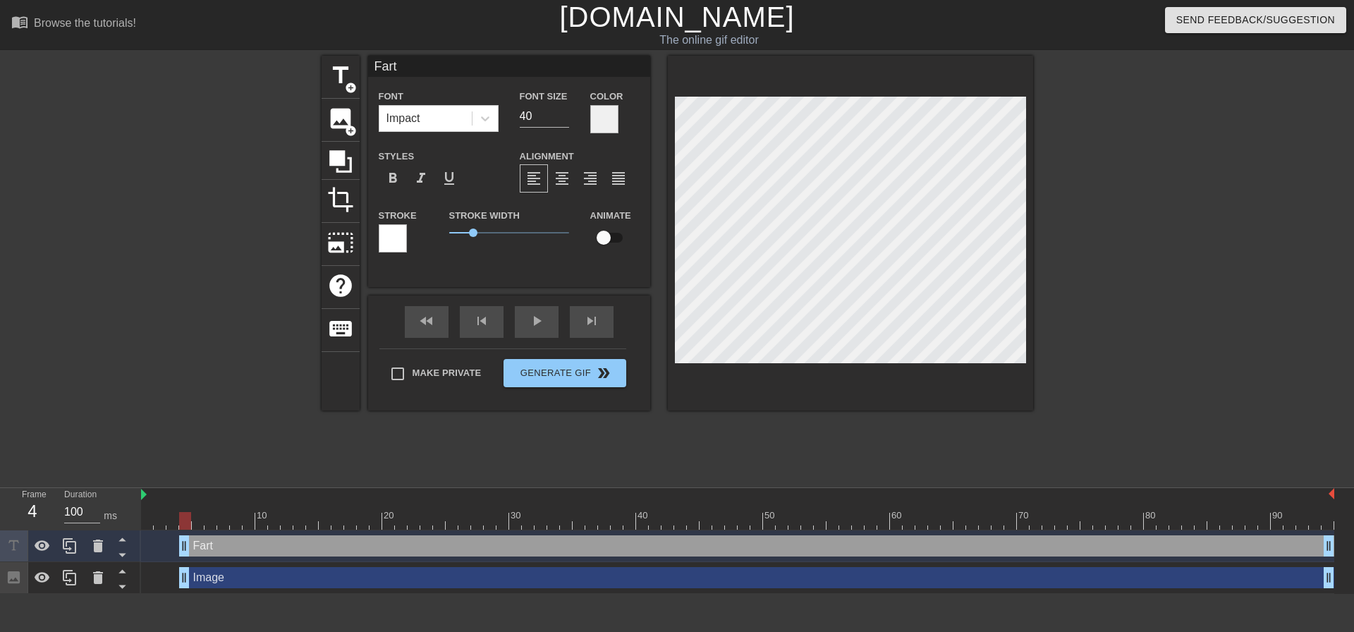
click at [1067, 338] on div at bounding box center [1156, 267] width 212 height 423
click at [1067, 331] on div at bounding box center [1156, 267] width 212 height 423
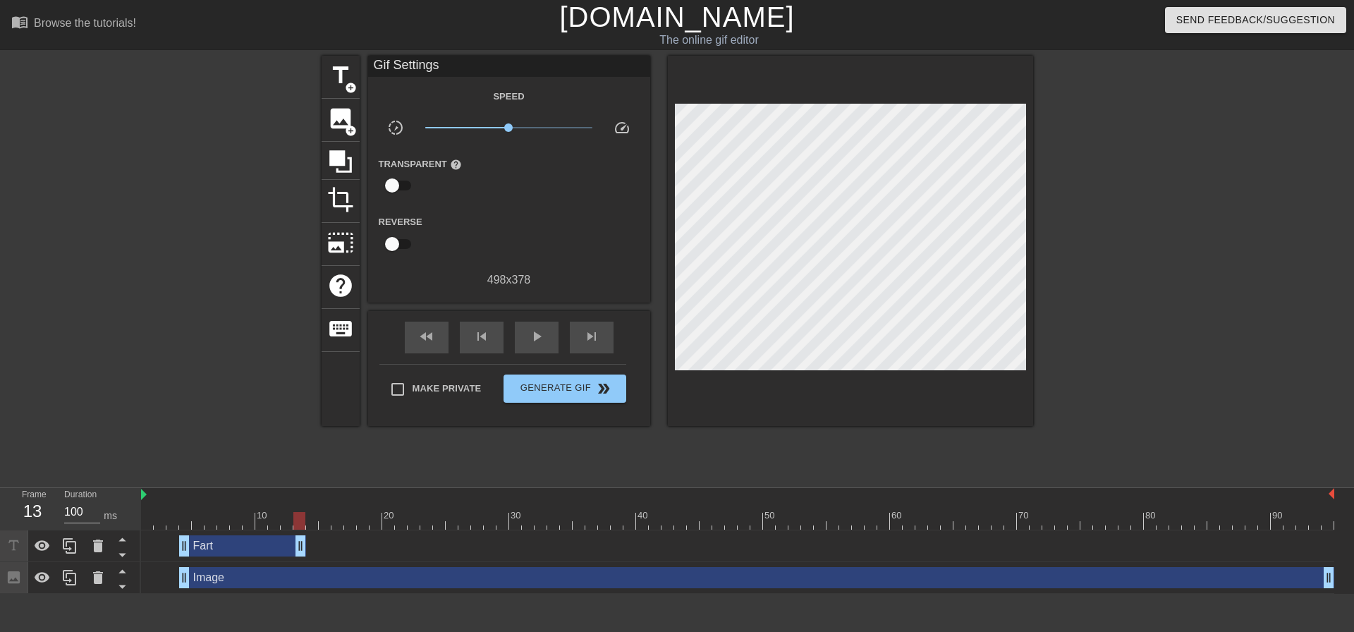
drag, startPoint x: 1325, startPoint y: 552, endPoint x: 279, endPoint y: 540, distance: 1046.3
click at [250, 589] on div "Image drag_handle drag_handle" at bounding box center [737, 578] width 1193 height 32
click at [98, 579] on icon at bounding box center [98, 577] width 10 height 13
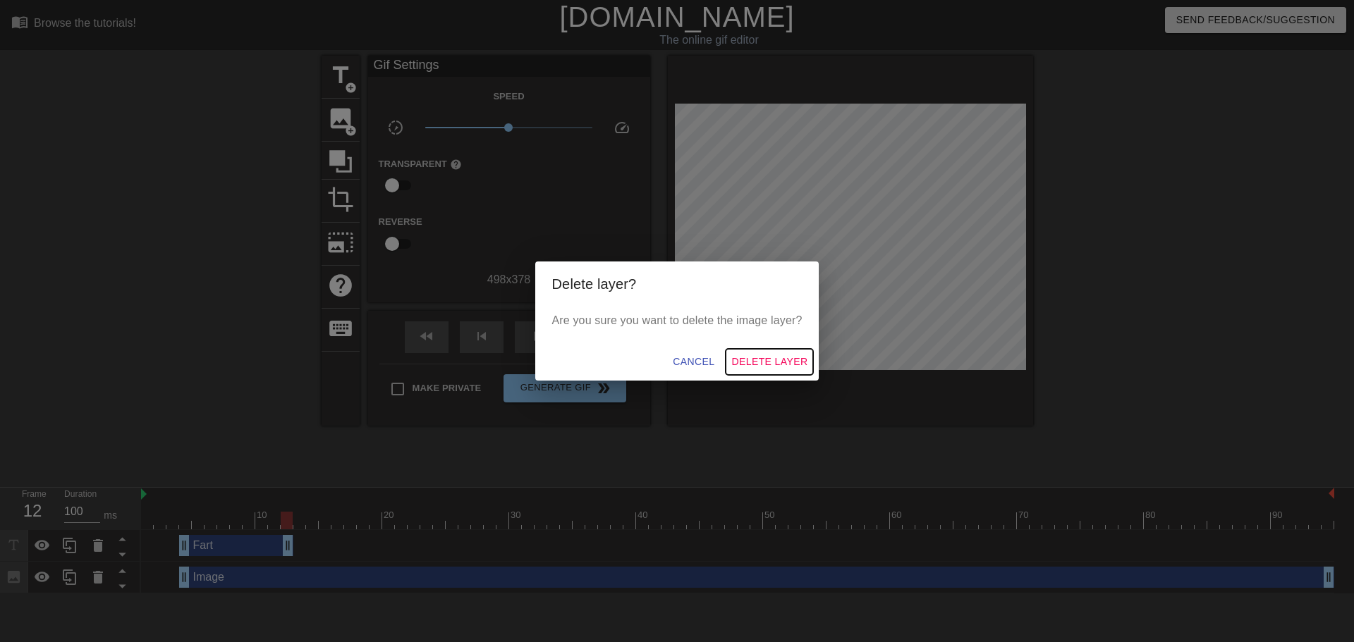
click at [767, 364] on span "Delete Layer" at bounding box center [769, 362] width 76 height 18
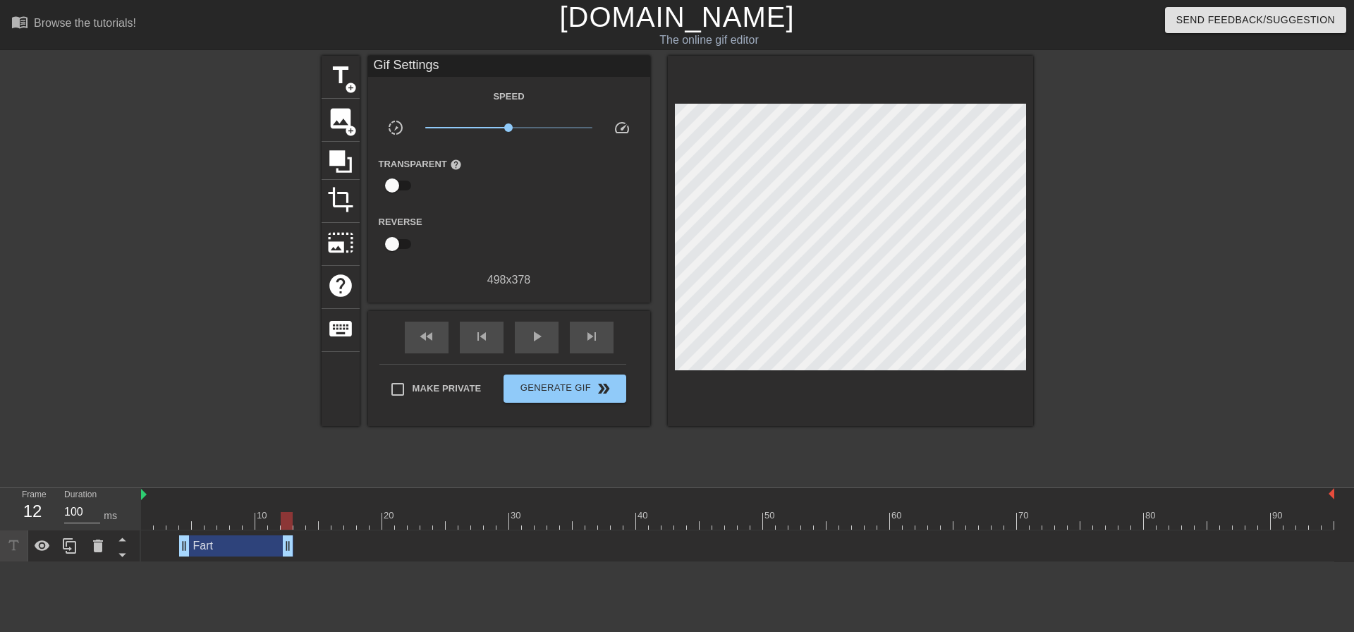
click at [282, 517] on div at bounding box center [287, 521] width 12 height 18
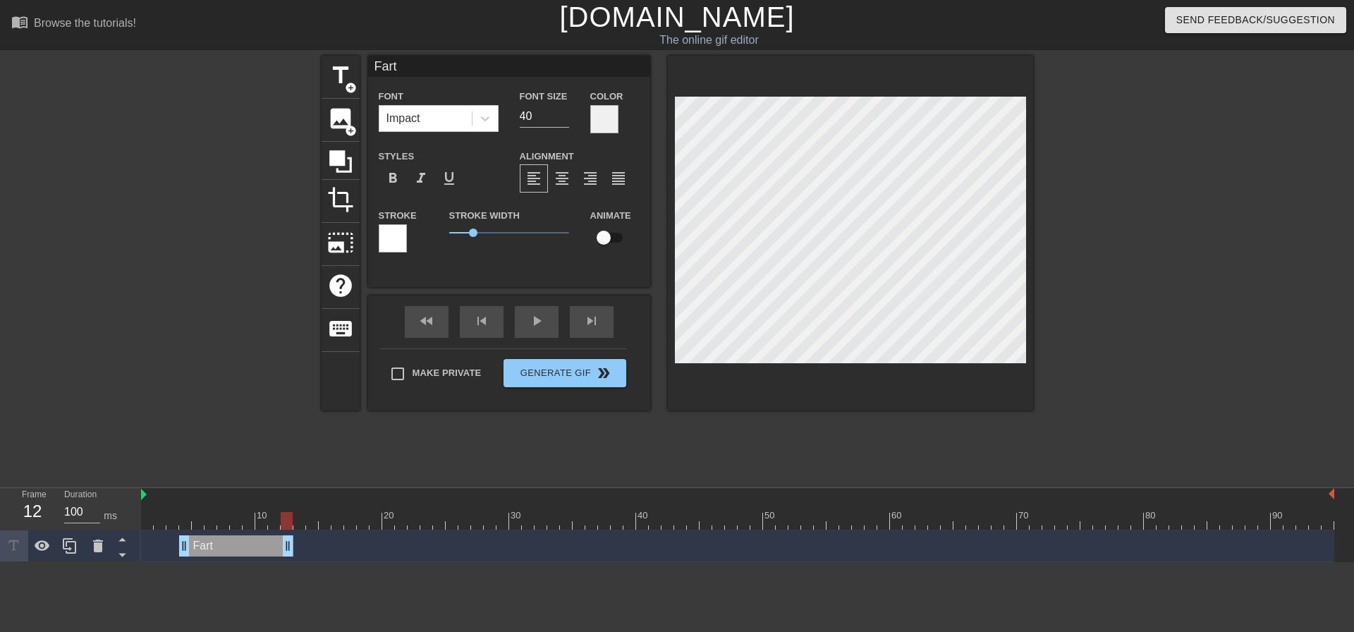
click at [1078, 336] on div at bounding box center [1156, 267] width 212 height 423
drag, startPoint x: 286, startPoint y: 516, endPoint x: 179, endPoint y: 513, distance: 106.5
click at [179, 513] on div at bounding box center [185, 521] width 12 height 18
click at [333, 159] on icon at bounding box center [340, 161] width 23 height 23
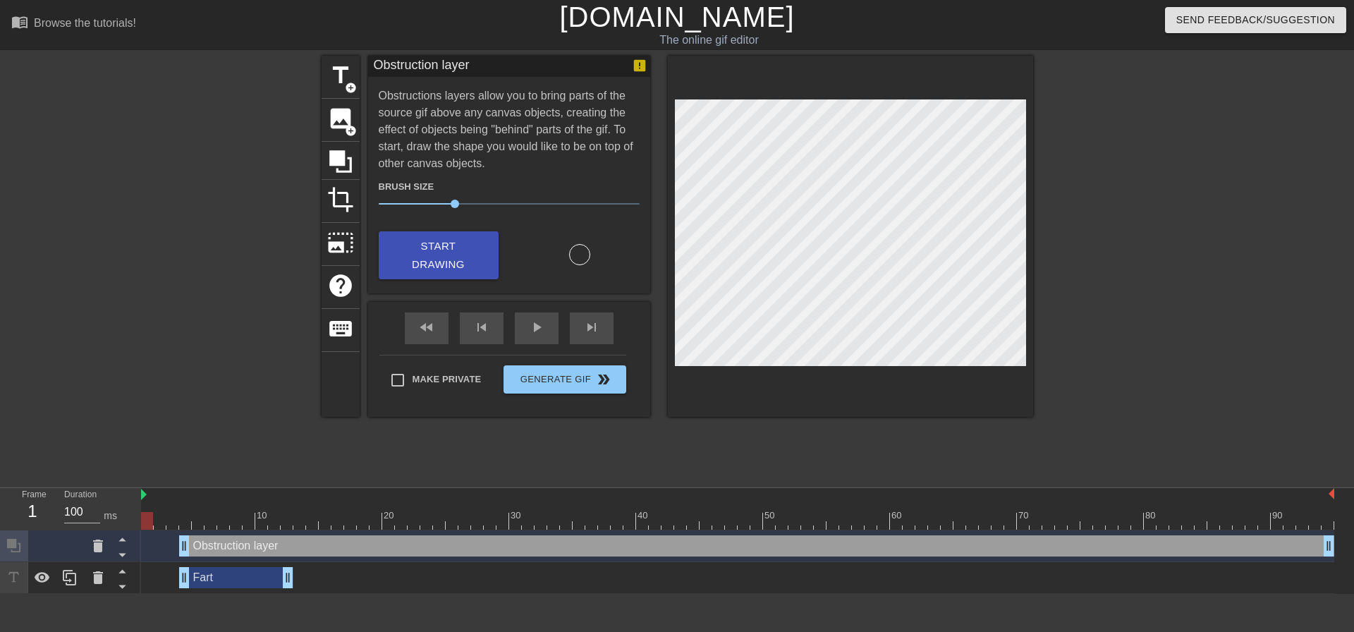
drag, startPoint x: 185, startPoint y: 520, endPoint x: 8, endPoint y: 525, distance: 176.3
click at [8, 525] on div "Frame 1 Duration 100 ms 10 20 30 40 50 60 70 80 90 Obstruction layer drag_handl…" at bounding box center [677, 541] width 1354 height 106
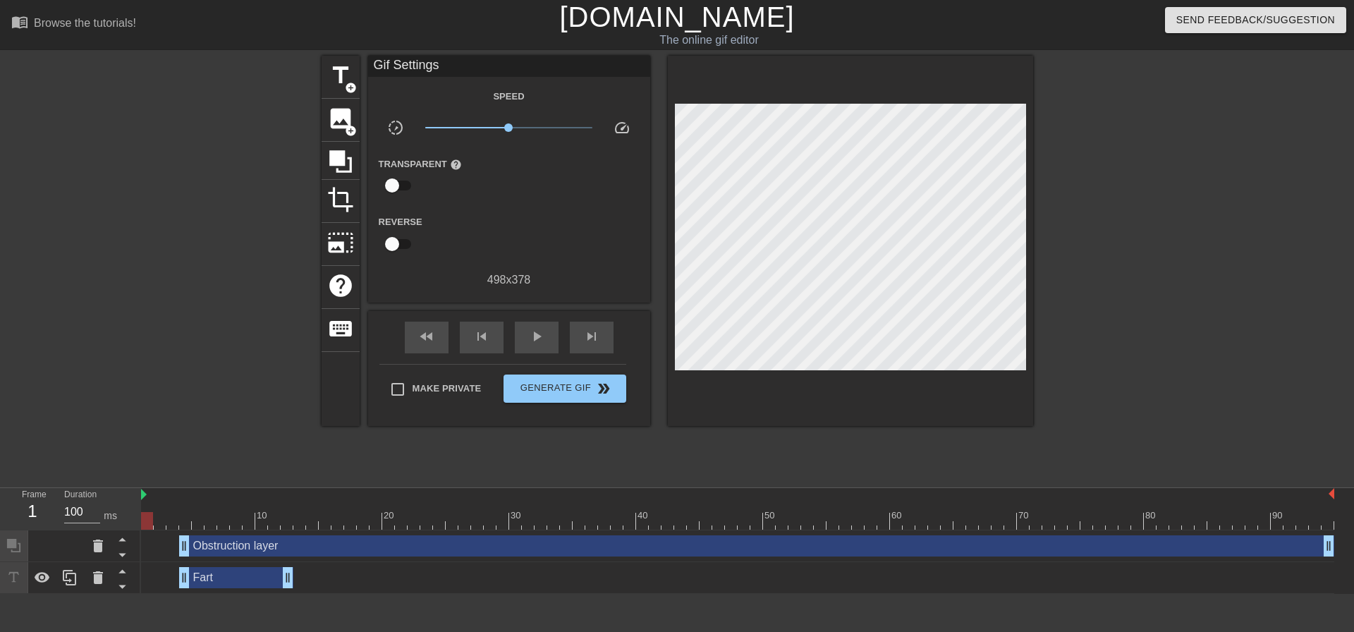
click at [347, 537] on div "Obstruction layer drag_handle drag_handle" at bounding box center [756, 545] width 1155 height 21
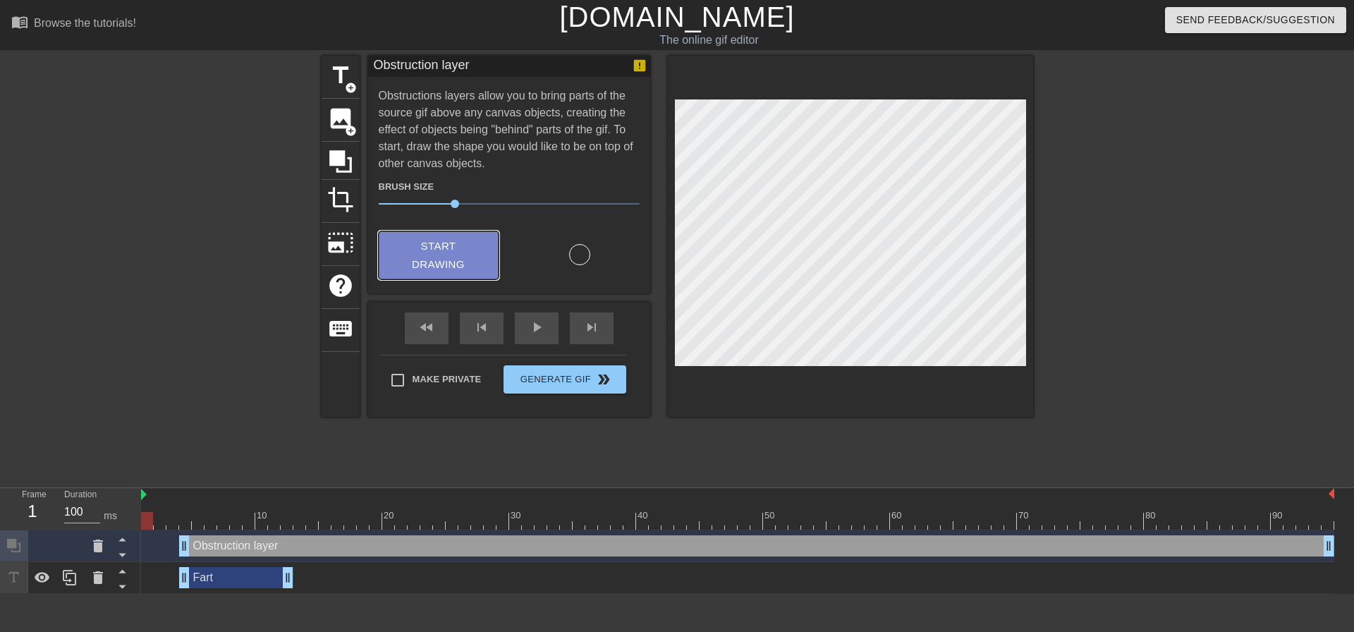
click at [473, 251] on span "Start Drawing" at bounding box center [439, 255] width 86 height 37
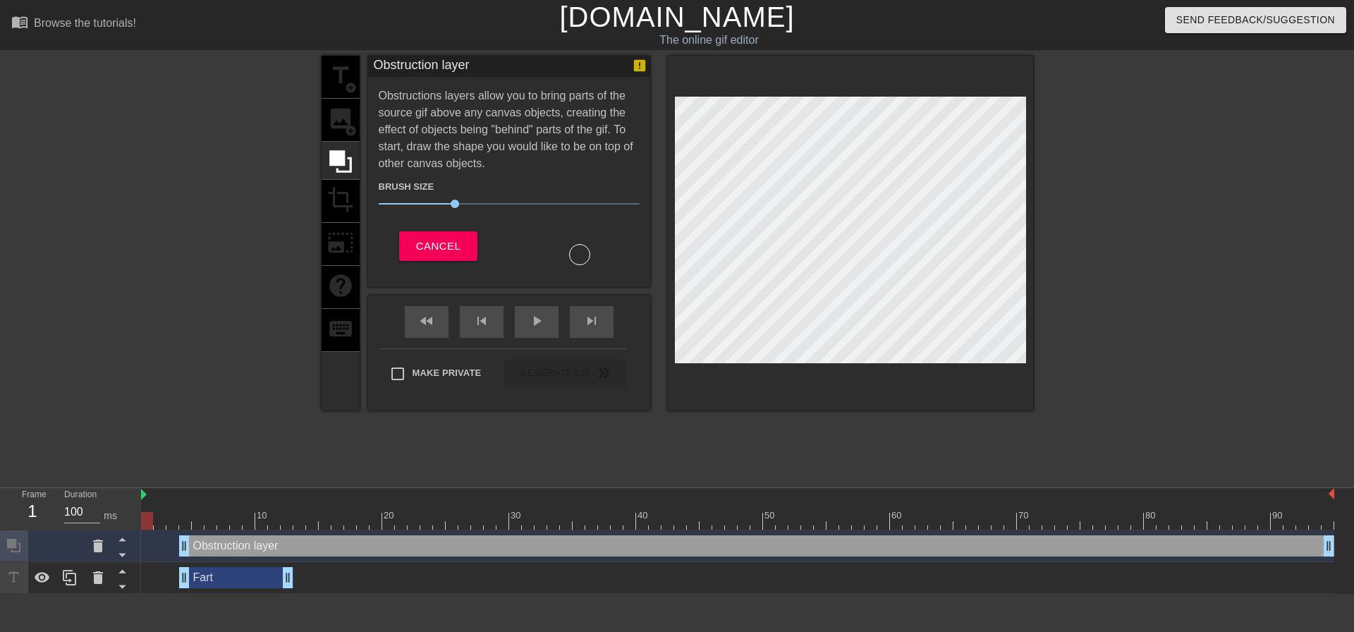
click at [591, 253] on div at bounding box center [579, 251] width 141 height 28
click at [577, 254] on div at bounding box center [579, 254] width 21 height 21
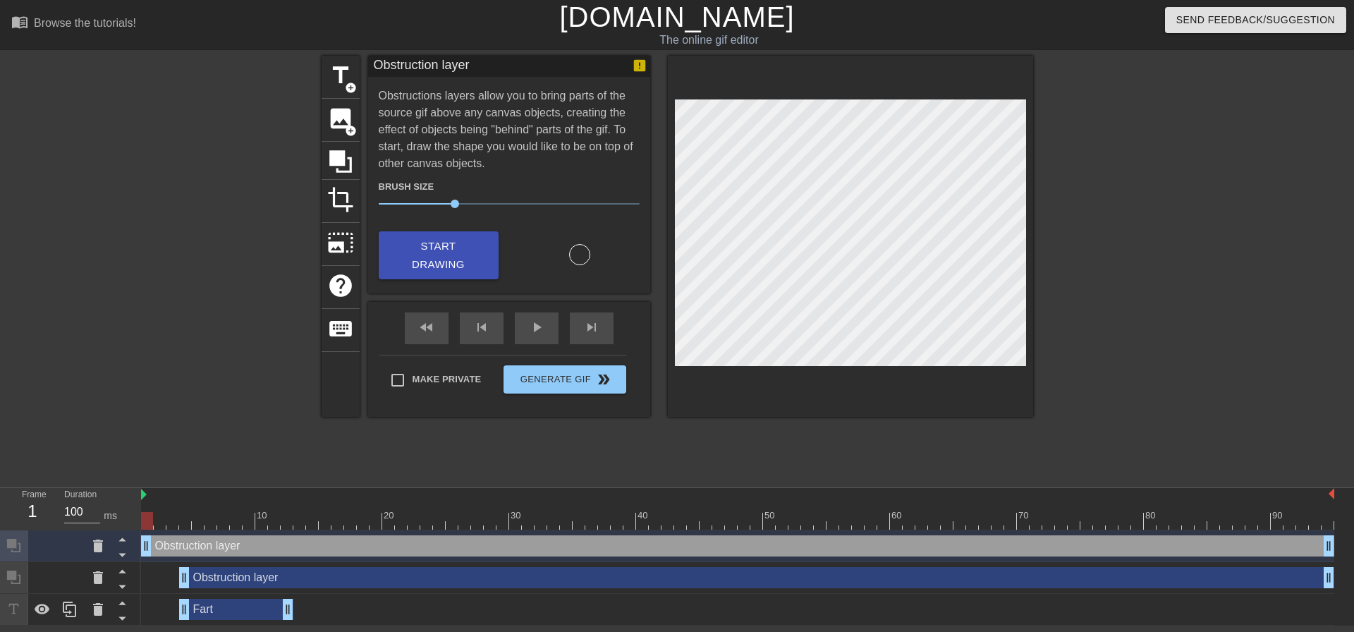
click at [146, 517] on div "Frame 1 Duration 100 ms 10 20 30 40 50 60 70 80 90 Obstruction layer drag_handl…" at bounding box center [677, 556] width 1354 height 137
drag, startPoint x: 149, startPoint y: 517, endPoint x: 132, endPoint y: 521, distance: 17.4
click at [132, 521] on div "Frame 1 Duration 100 ms 10 20 30 40 50 60 70 80 90 Obstruction layer drag_handl…" at bounding box center [677, 556] width 1354 height 137
click at [171, 545] on div "Obstruction layer drag_handle drag_handle" at bounding box center [737, 545] width 1193 height 21
drag, startPoint x: 148, startPoint y: 546, endPoint x: 183, endPoint y: 549, distance: 34.7
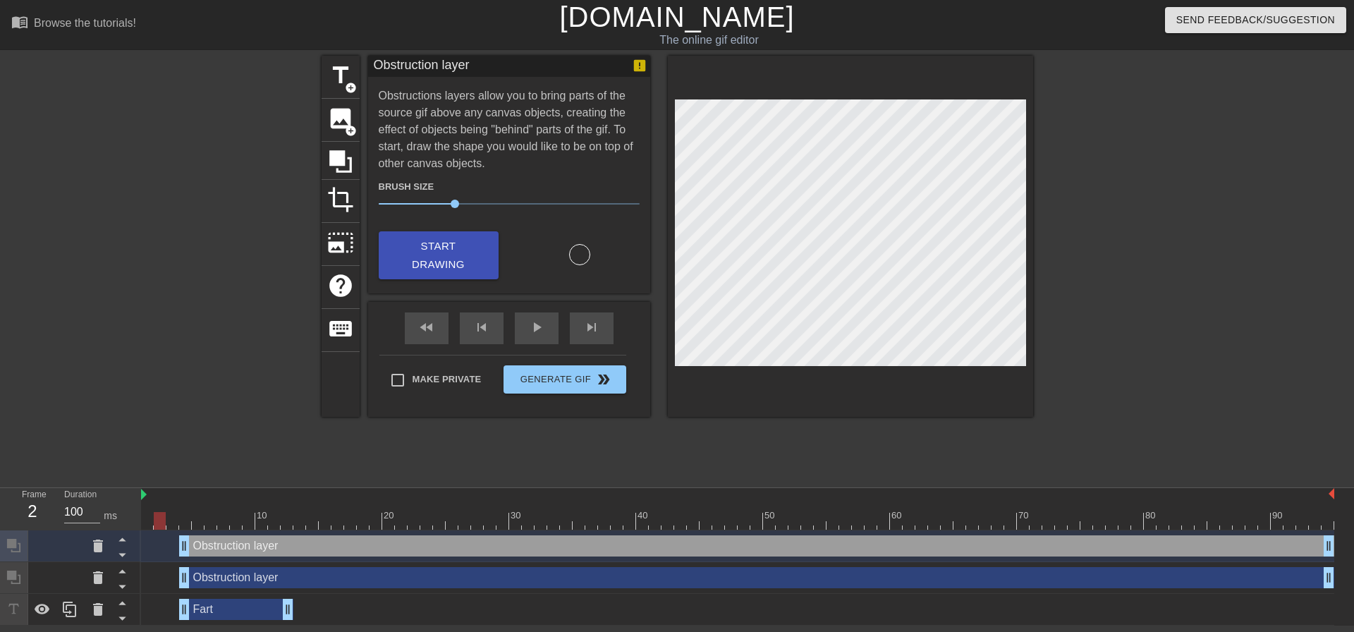
drag, startPoint x: 183, startPoint y: 521, endPoint x: 154, endPoint y: 515, distance: 29.5
click at [154, 515] on div at bounding box center [160, 521] width 12 height 18
click at [94, 541] on icon at bounding box center [98, 545] width 10 height 13
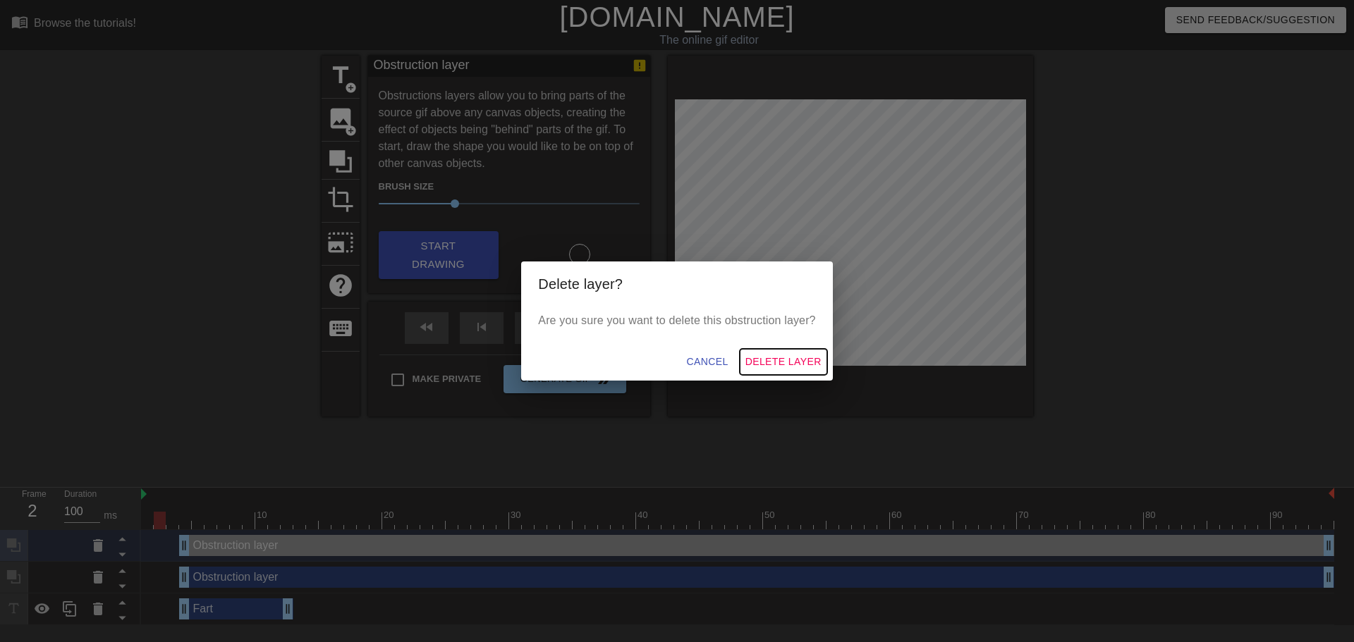
click at [792, 360] on span "Delete Layer" at bounding box center [783, 362] width 76 height 18
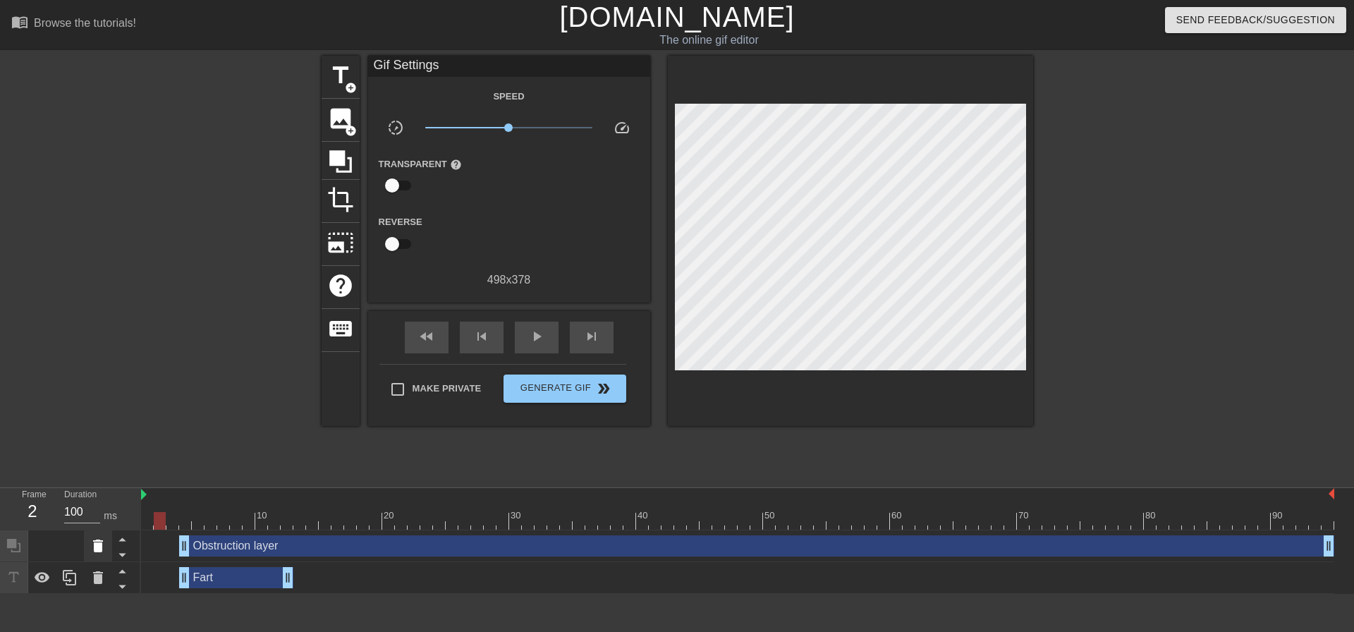
click at [95, 548] on icon at bounding box center [98, 545] width 10 height 13
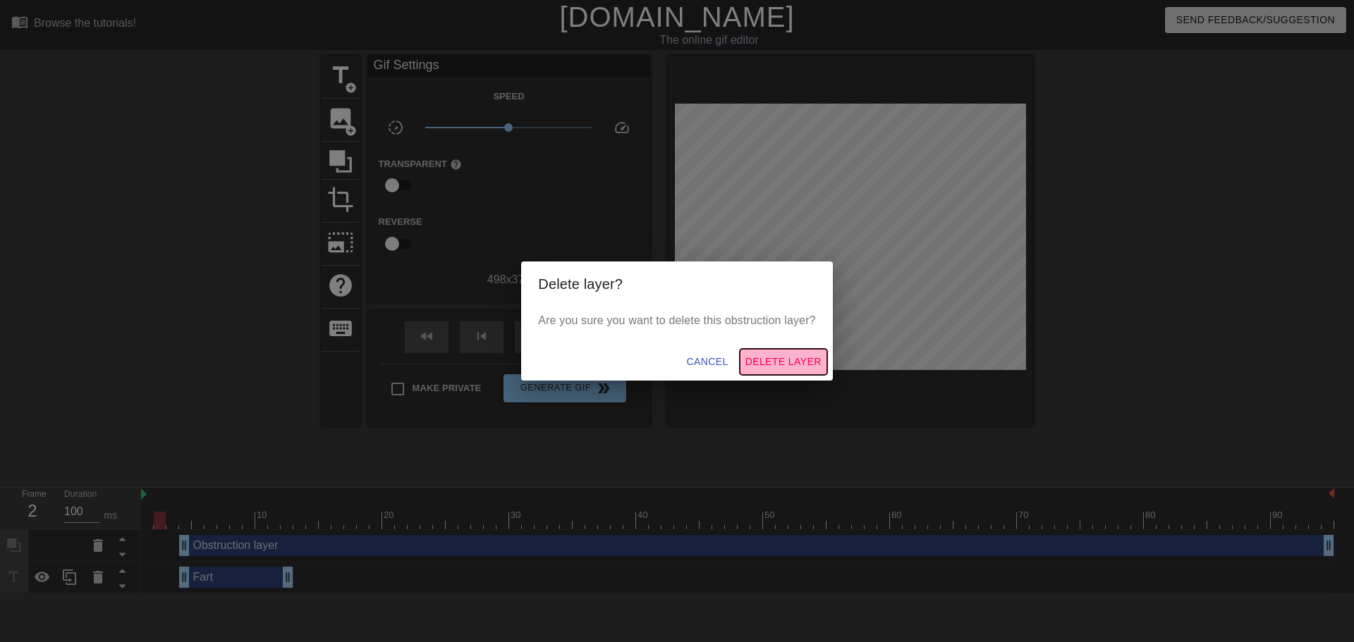
click at [783, 359] on span "Delete Layer" at bounding box center [783, 362] width 76 height 18
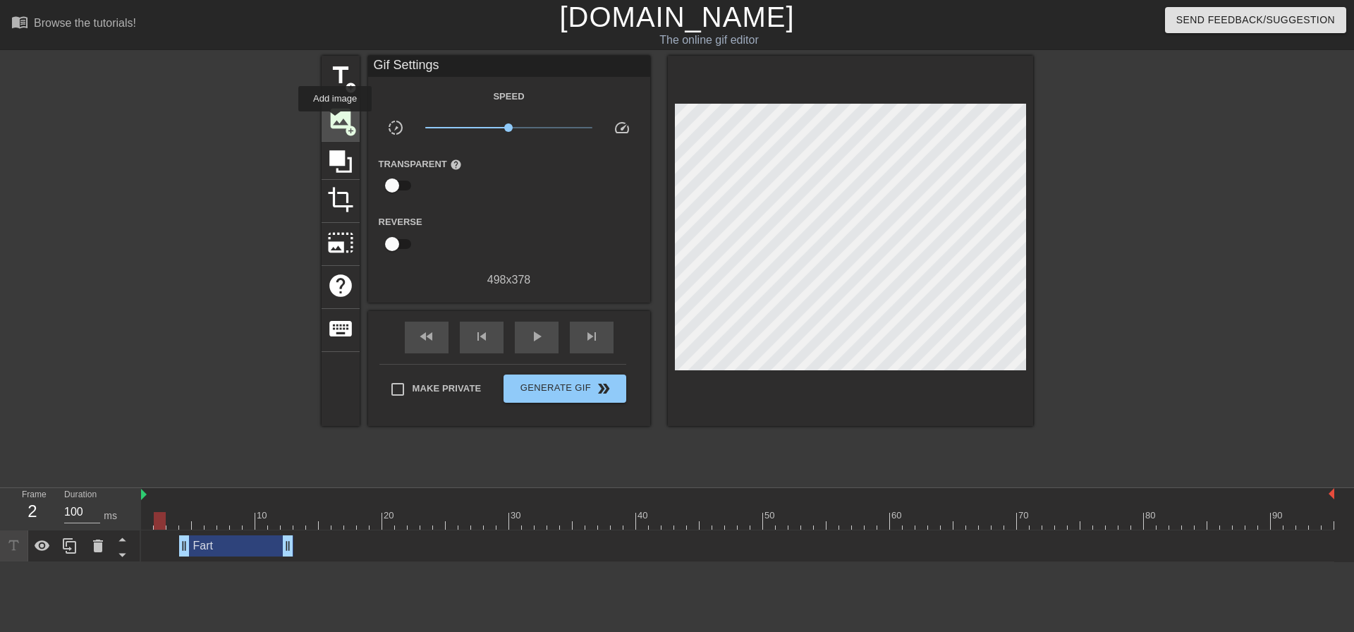
click at [335, 121] on span "image" at bounding box center [340, 118] width 27 height 27
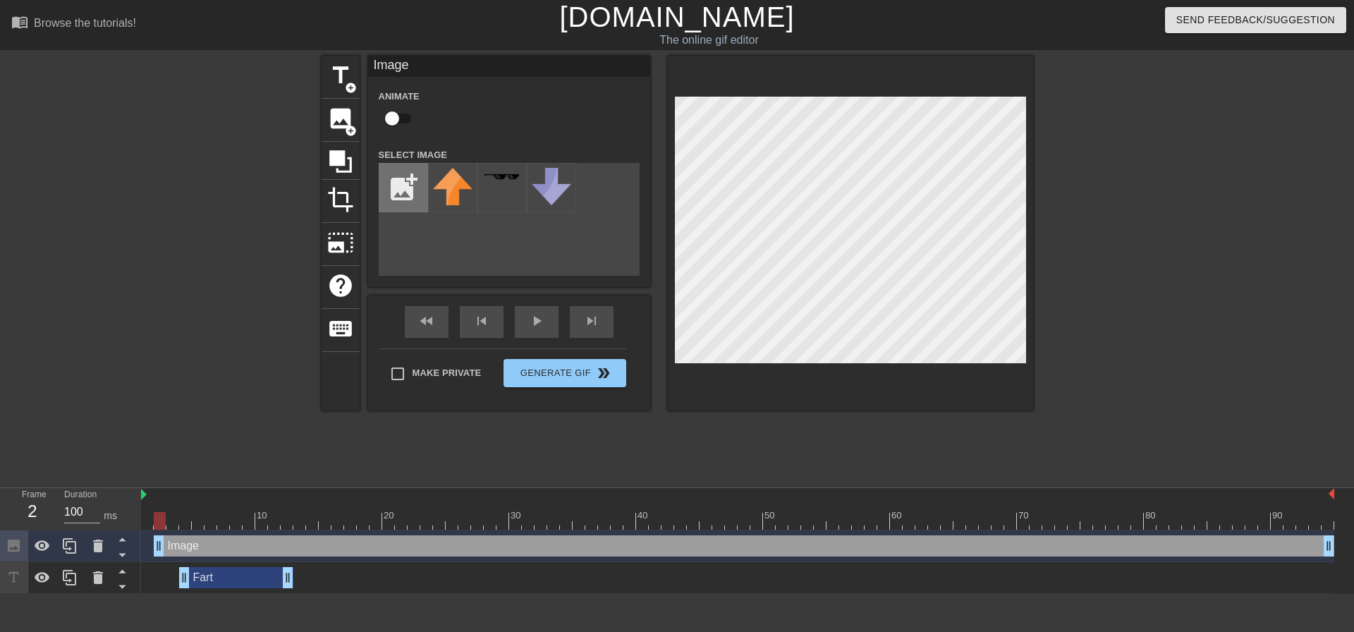
click at [400, 189] on input "file" at bounding box center [403, 188] width 48 height 48
type input "C:\fakepath\Black_colour.jpg"
click at [455, 195] on img at bounding box center [452, 194] width 39 height 53
click at [464, 191] on img at bounding box center [452, 194] width 39 height 53
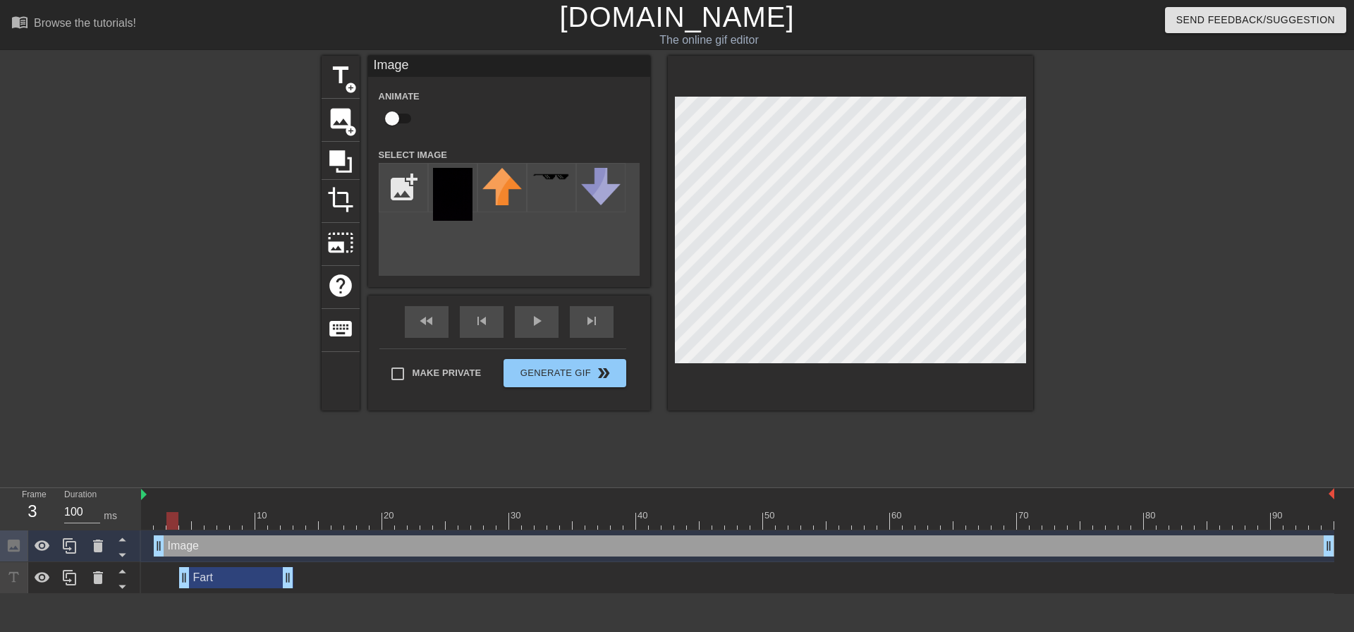
drag, startPoint x: 161, startPoint y: 519, endPoint x: 176, endPoint y: 517, distance: 15.0
click at [176, 517] on div at bounding box center [172, 521] width 12 height 18
drag, startPoint x: 154, startPoint y: 547, endPoint x: 170, endPoint y: 546, distance: 15.5
drag, startPoint x: 167, startPoint y: 550, endPoint x: 178, endPoint y: 548, distance: 11.4
click at [178, 548] on div "Image drag_handle drag_handle" at bounding box center [737, 545] width 1193 height 21
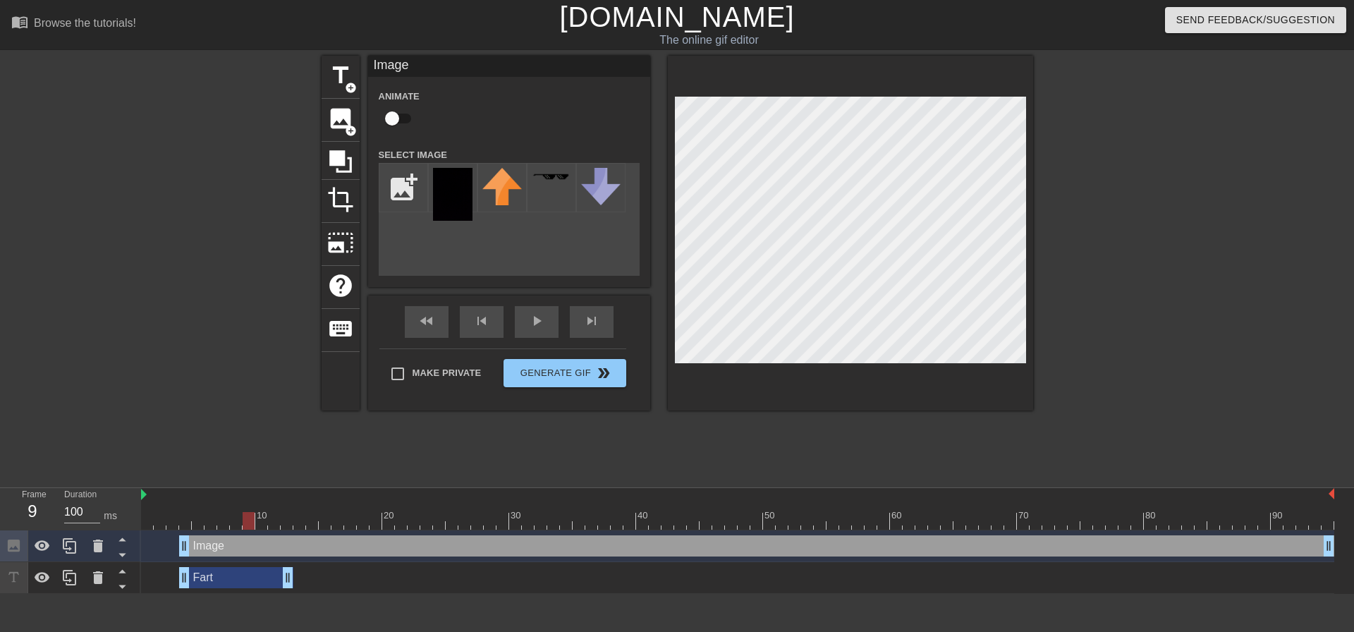
drag, startPoint x: 187, startPoint y: 520, endPoint x: 250, endPoint y: 523, distance: 62.8
click at [250, 523] on div at bounding box center [249, 521] width 12 height 18
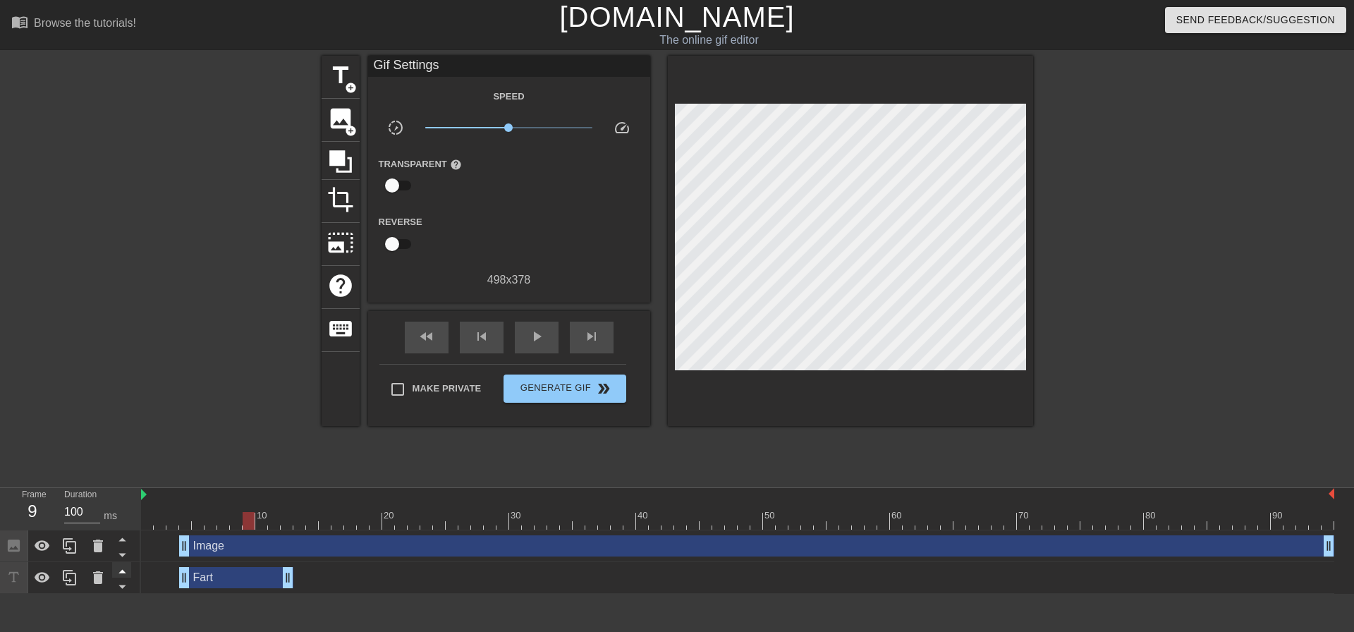
click at [121, 575] on icon at bounding box center [123, 571] width 18 height 18
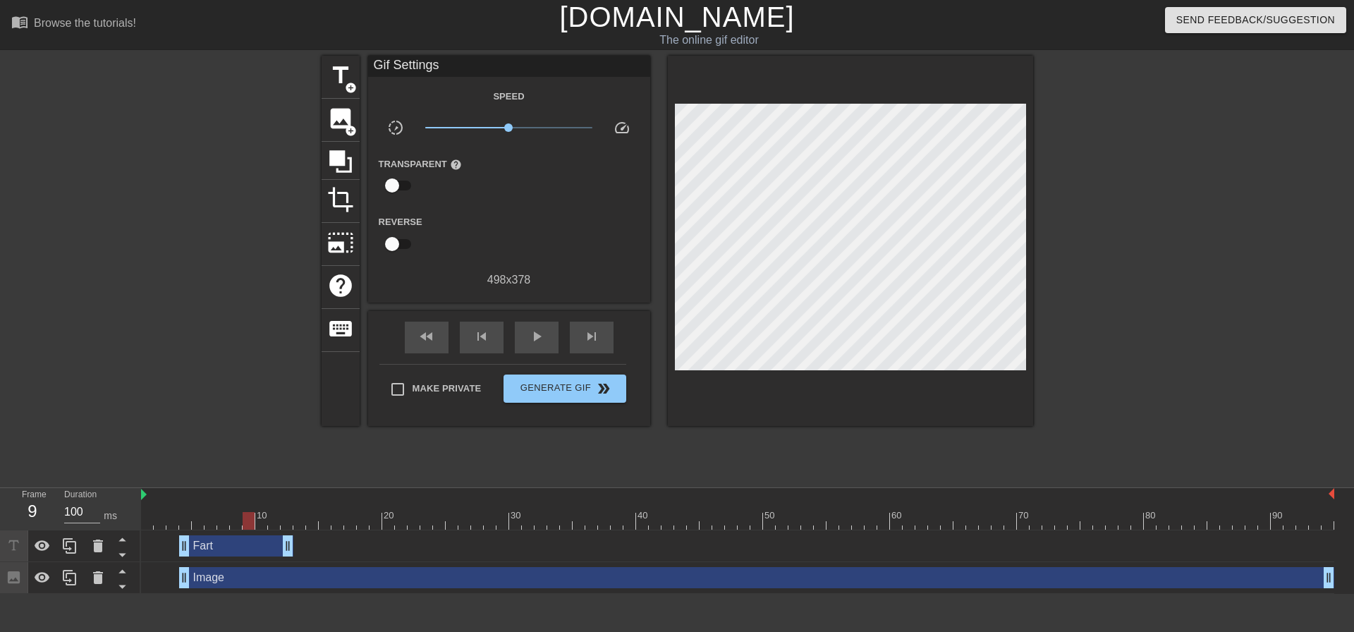
click at [243, 586] on div "Image drag_handle drag_handle" at bounding box center [756, 577] width 1155 height 21
click at [1086, 335] on div at bounding box center [1156, 267] width 212 height 423
click at [220, 553] on div "Fart drag_handle drag_handle" at bounding box center [236, 545] width 114 height 21
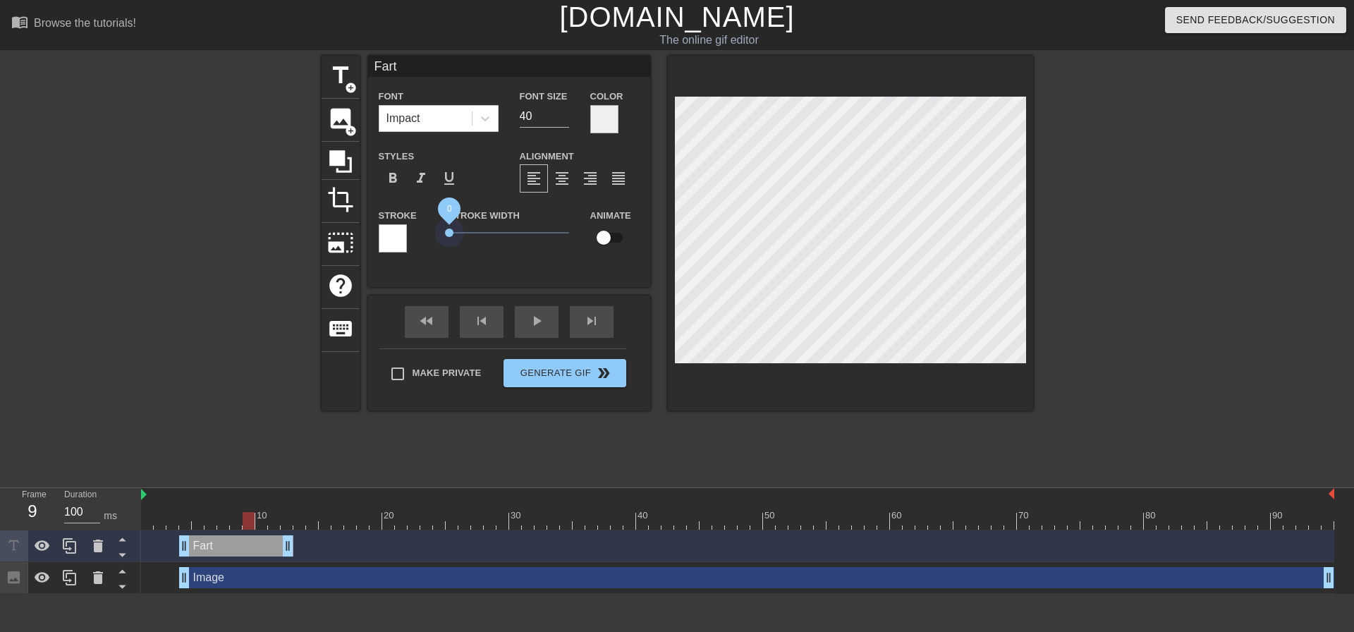
drag, startPoint x: 474, startPoint y: 229, endPoint x: 410, endPoint y: 237, distance: 65.3
click at [410, 237] on div "Stroke Stroke Width 0 Animate" at bounding box center [509, 236] width 282 height 59
click at [396, 238] on div at bounding box center [393, 238] width 28 height 28
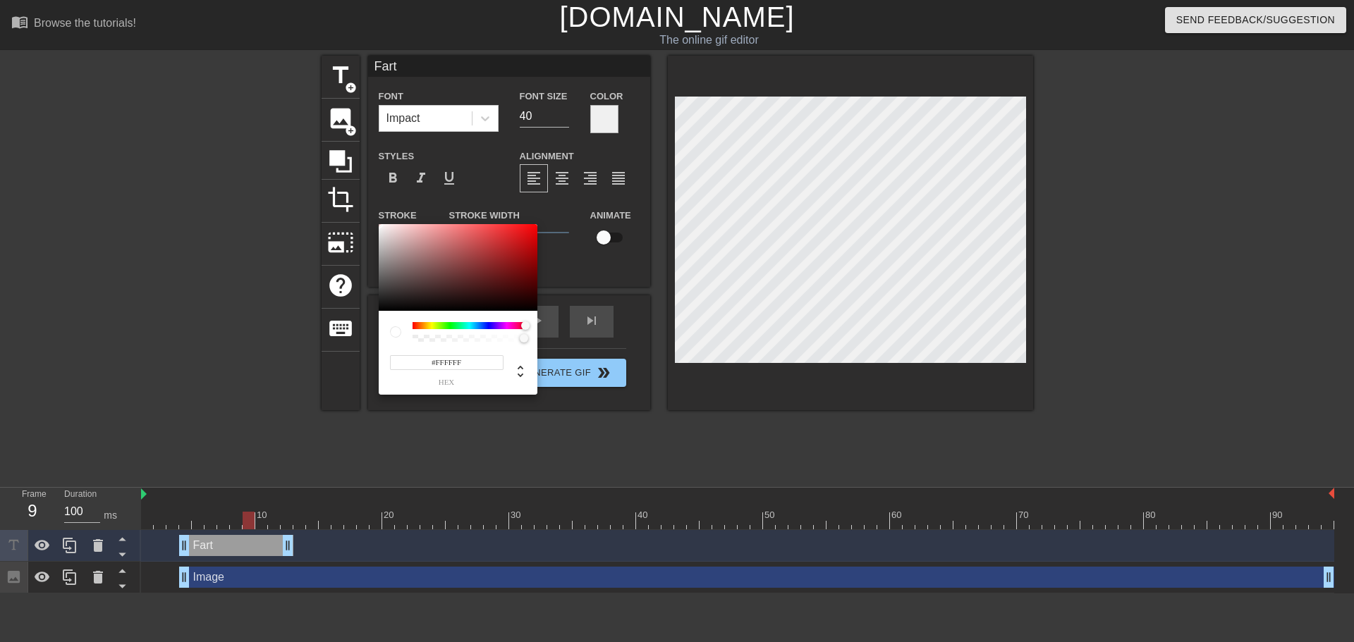
drag, startPoint x: 427, startPoint y: 326, endPoint x: 594, endPoint y: 336, distance: 167.3
click at [594, 336] on div "#FFFFFF hex" at bounding box center [677, 321] width 1354 height 642
click at [393, 285] on div at bounding box center [390, 289] width 8 height 8
type input "#E7E4E4"
click at [381, 232] on div at bounding box center [458, 267] width 159 height 87
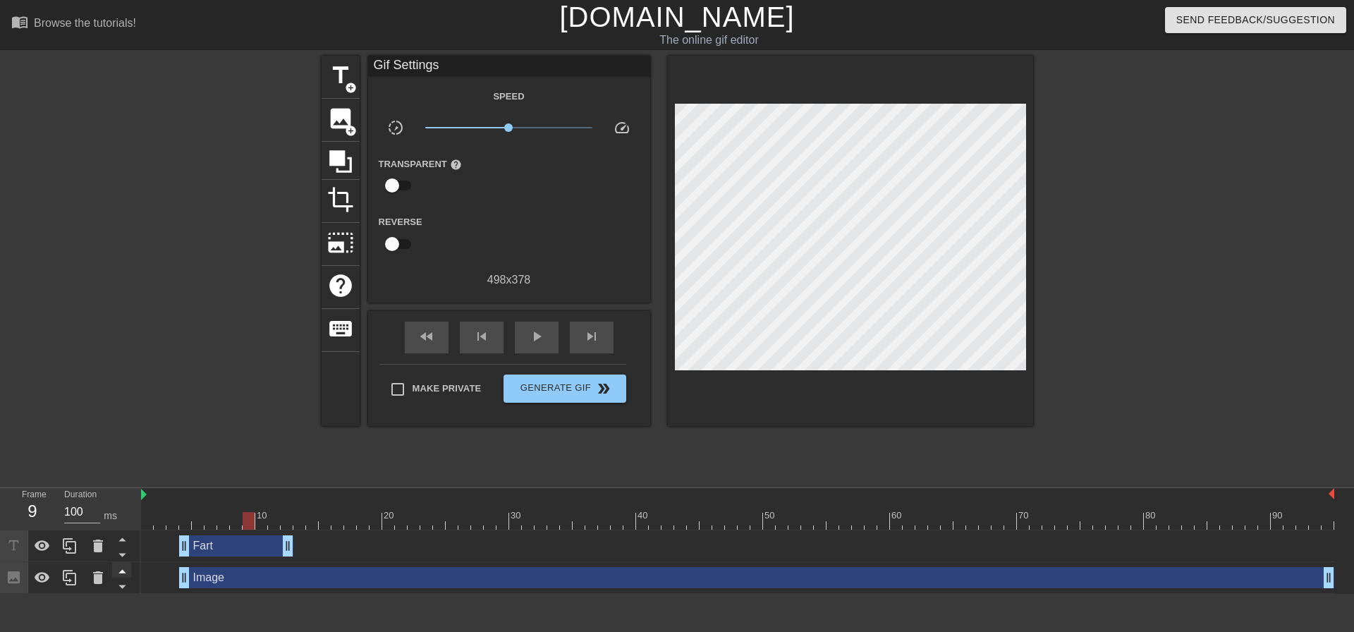
click at [122, 573] on icon at bounding box center [121, 572] width 7 height 4
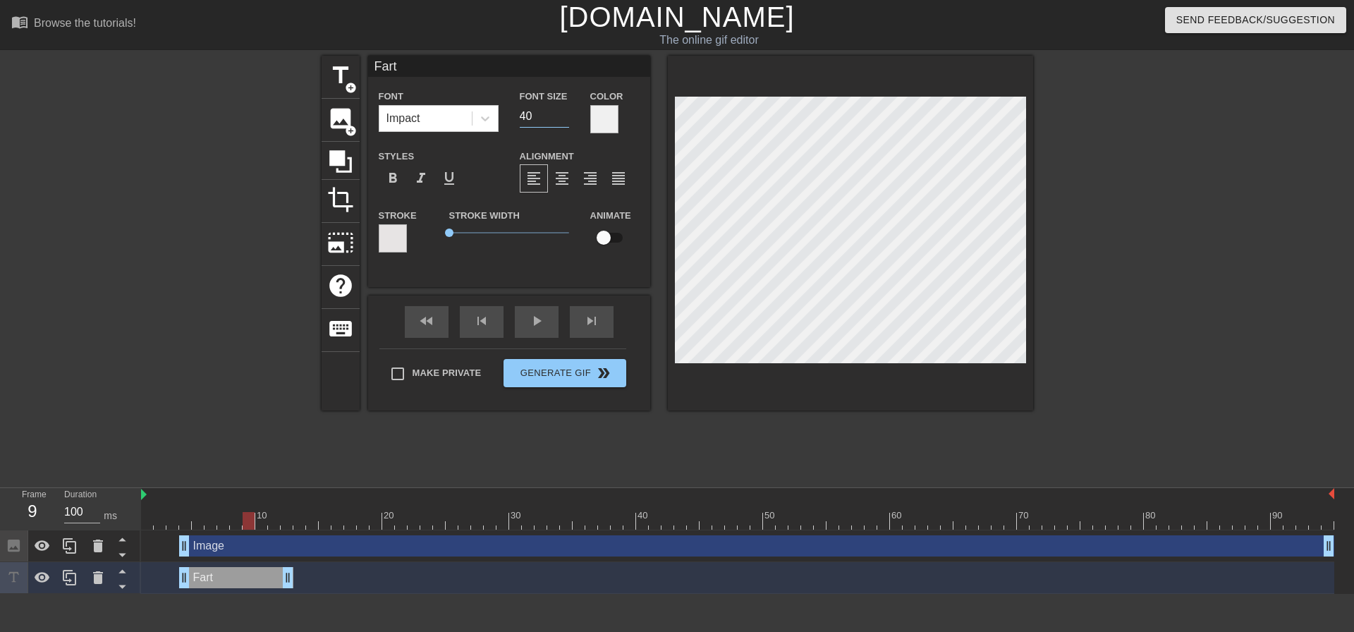
click at [550, 121] on input "40" at bounding box center [544, 116] width 49 height 23
click at [566, 121] on input "39" at bounding box center [544, 116] width 49 height 23
click at [566, 121] on input "38" at bounding box center [544, 116] width 49 height 23
click at [566, 121] on input "37" at bounding box center [544, 116] width 49 height 23
click at [566, 121] on input "36" at bounding box center [544, 116] width 49 height 23
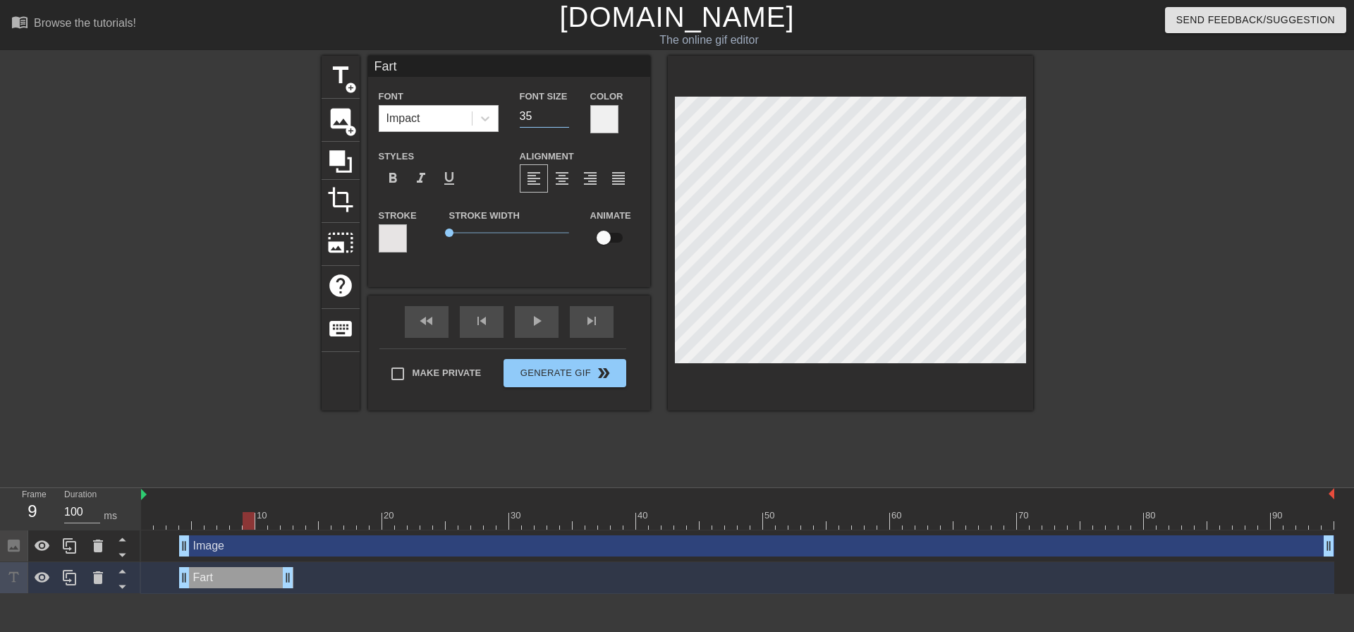
click at [566, 121] on input "35" at bounding box center [544, 116] width 49 height 23
click at [566, 121] on input "34" at bounding box center [544, 116] width 49 height 23
click at [566, 121] on input "33" at bounding box center [544, 116] width 49 height 23
click at [566, 121] on input "32" at bounding box center [544, 116] width 49 height 23
click at [566, 121] on input "31" at bounding box center [544, 116] width 49 height 23
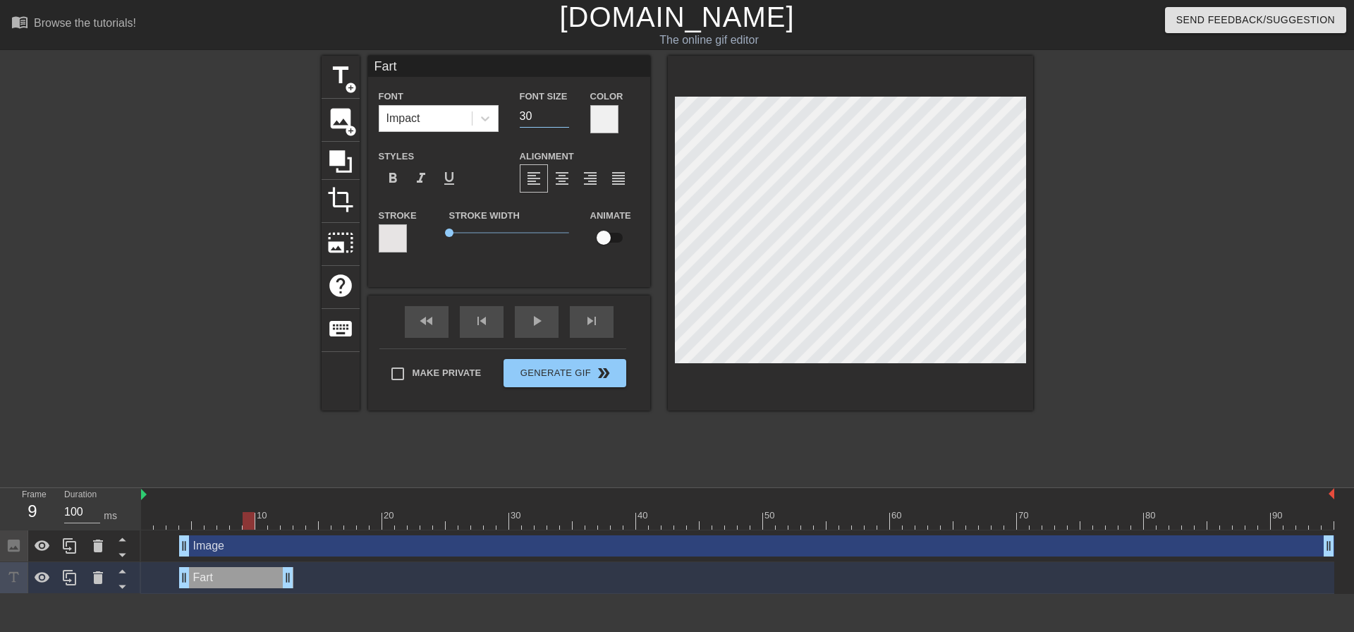
type input "30"
click at [566, 121] on input "30" at bounding box center [544, 116] width 49 height 23
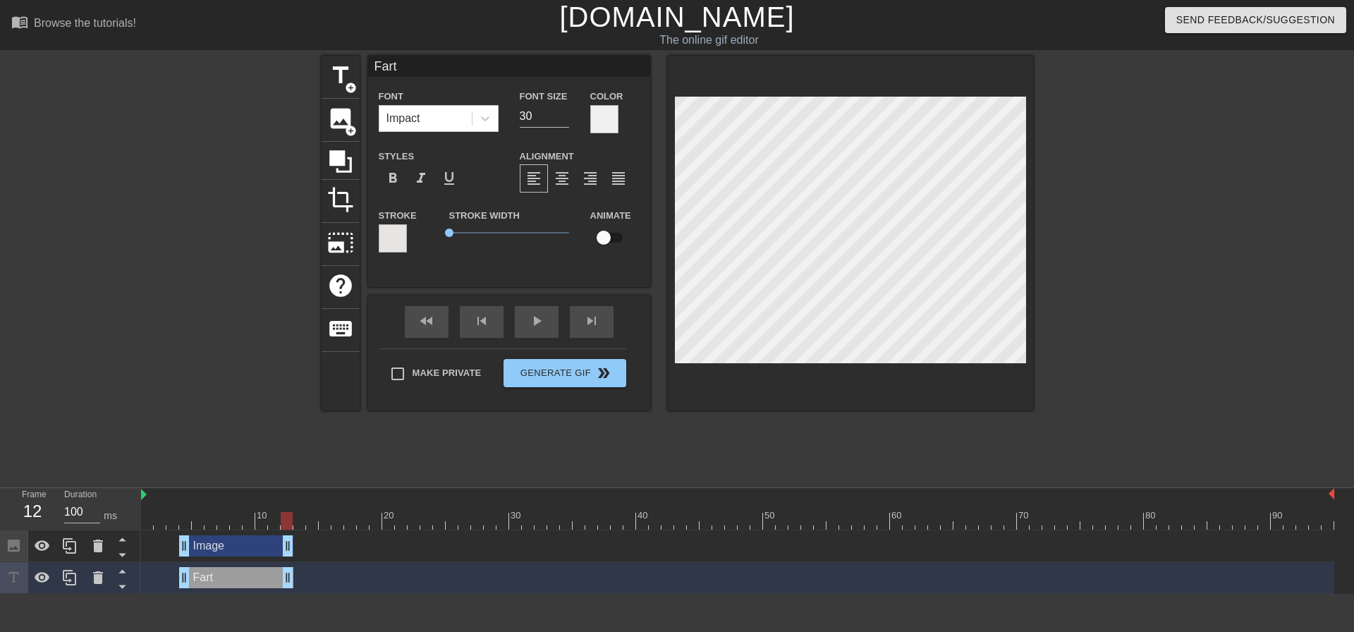
drag, startPoint x: 1330, startPoint y: 546, endPoint x: 286, endPoint y: 534, distance: 1044.2
click at [286, 534] on div "Image drag_handle drag_handle" at bounding box center [737, 546] width 1193 height 32
drag, startPoint x: 286, startPoint y: 518, endPoint x: 271, endPoint y: 519, distance: 14.8
click at [271, 519] on div at bounding box center [274, 521] width 12 height 18
click at [123, 568] on icon at bounding box center [123, 571] width 18 height 18
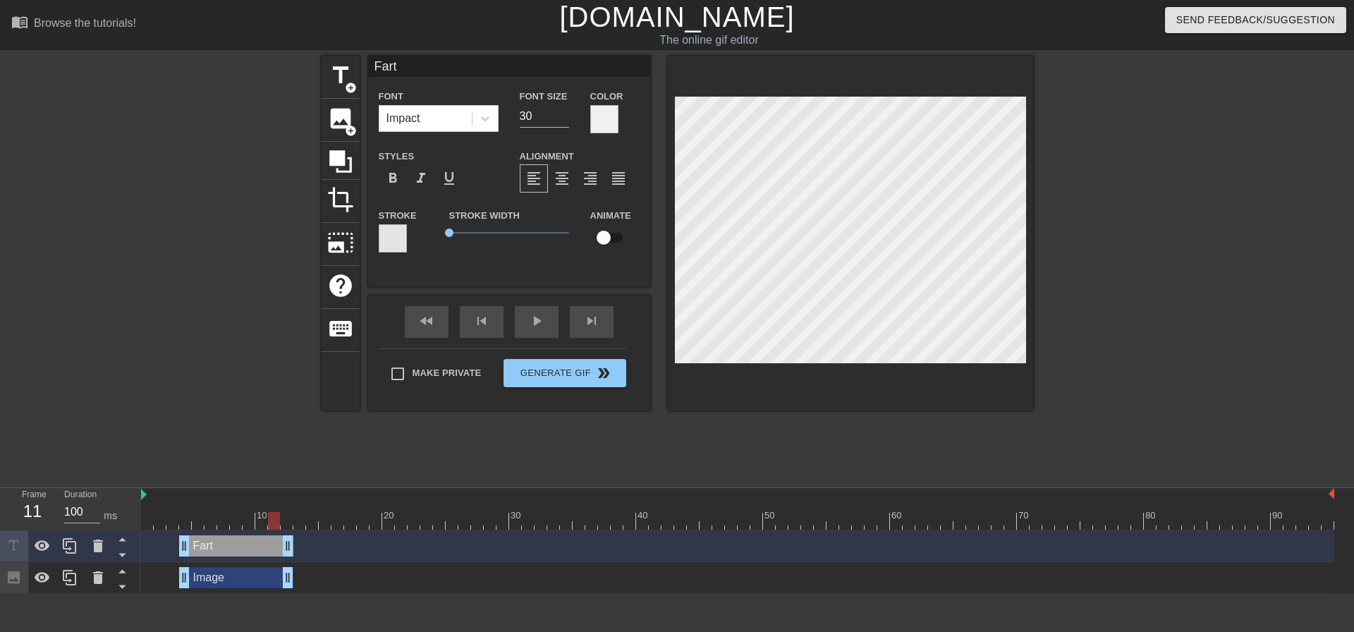
click at [1096, 319] on div at bounding box center [1156, 267] width 212 height 423
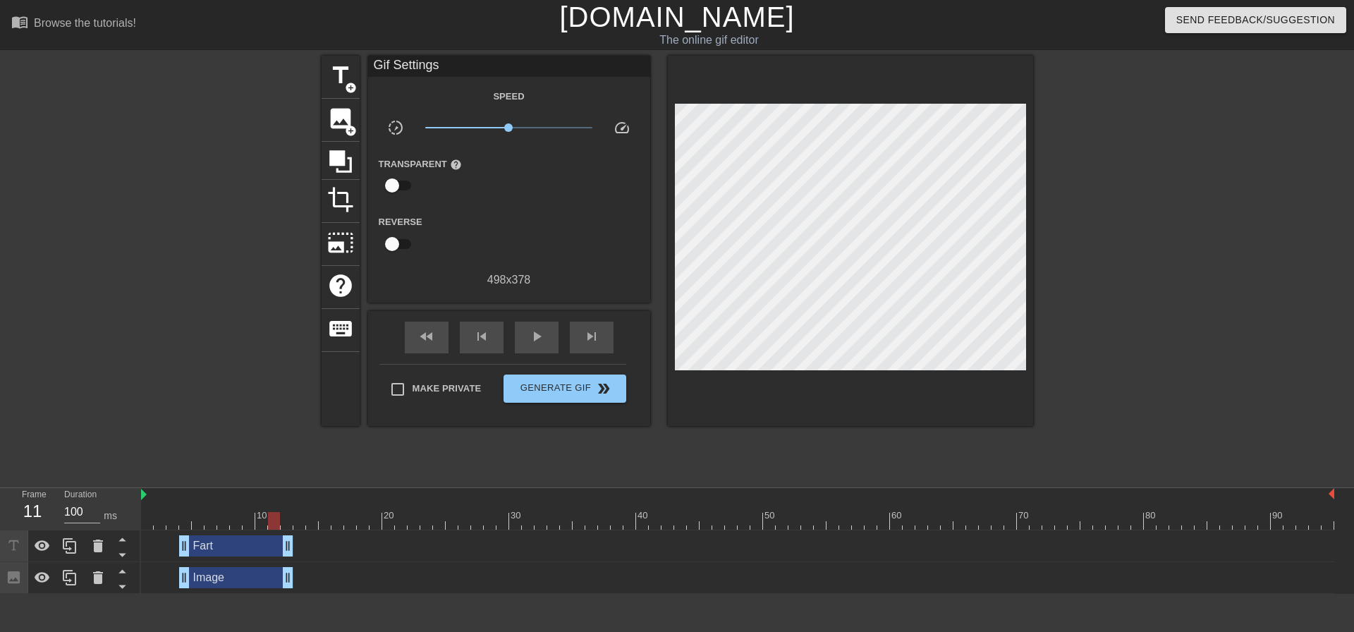
click at [278, 517] on div at bounding box center [274, 521] width 12 height 18
drag, startPoint x: 285, startPoint y: 543, endPoint x: 277, endPoint y: 544, distance: 7.8
drag, startPoint x: 289, startPoint y: 577, endPoint x: 277, endPoint y: 580, distance: 12.2
drag, startPoint x: 270, startPoint y: 522, endPoint x: 148, endPoint y: 525, distance: 122.0
click at [148, 525] on div at bounding box center [147, 521] width 12 height 18
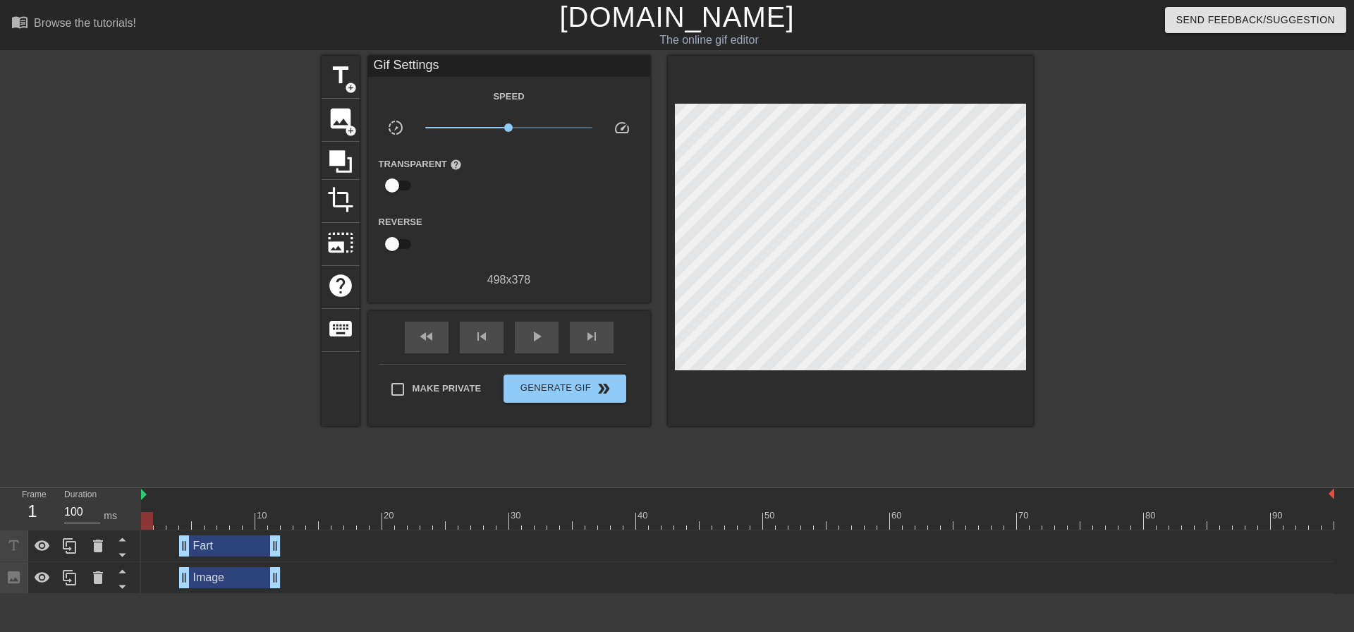
click at [35, 505] on div "1" at bounding box center [32, 510] width 21 height 25
drag, startPoint x: 145, startPoint y: 517, endPoint x: 161, endPoint y: 515, distance: 17.2
click at [161, 515] on div at bounding box center [160, 521] width 12 height 18
click at [422, 398] on label "Make Private" at bounding box center [432, 389] width 99 height 30
click at [412, 398] on input "Make Private" at bounding box center [398, 389] width 30 height 30
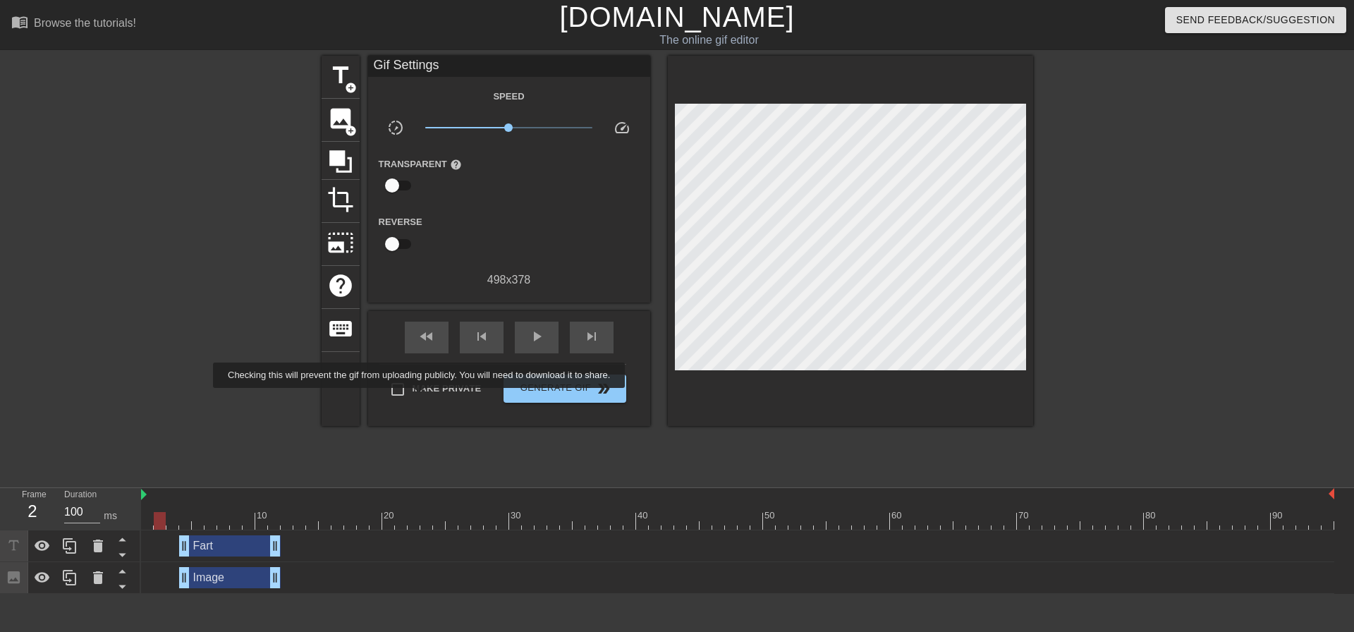
checkbox input "true"
click at [573, 393] on span "Generate Gif double_arrow" at bounding box center [564, 388] width 111 height 17
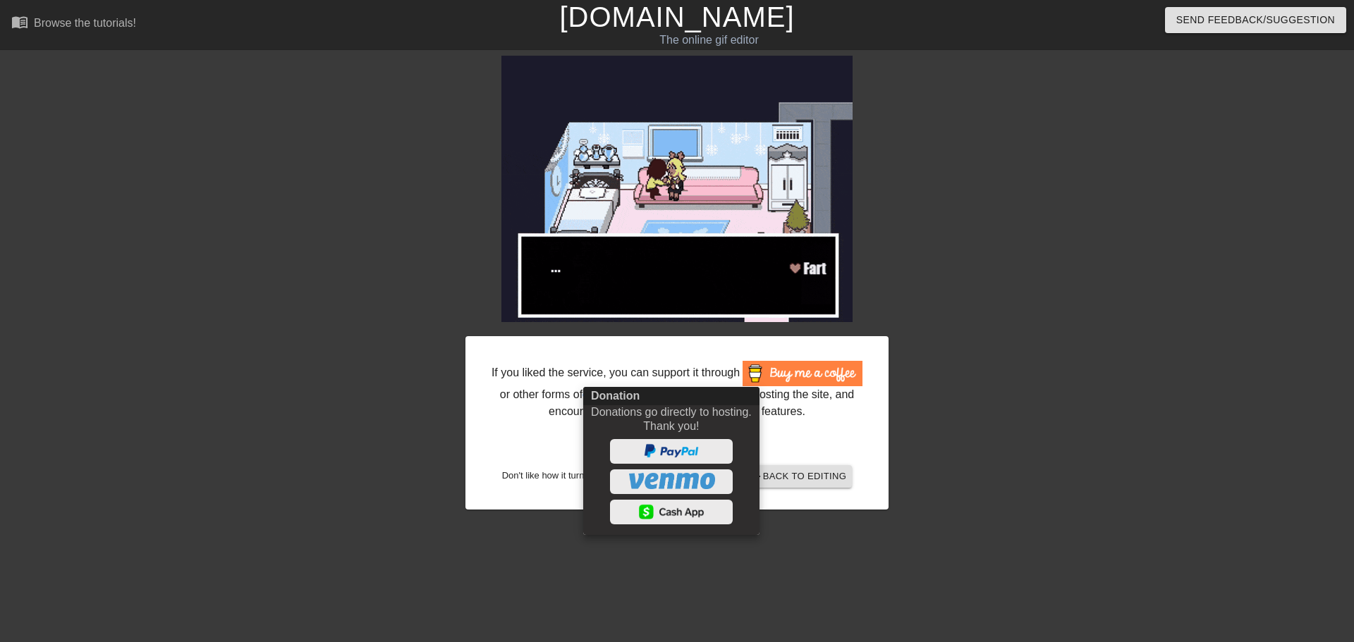
click at [534, 448] on div at bounding box center [677, 321] width 1354 height 642
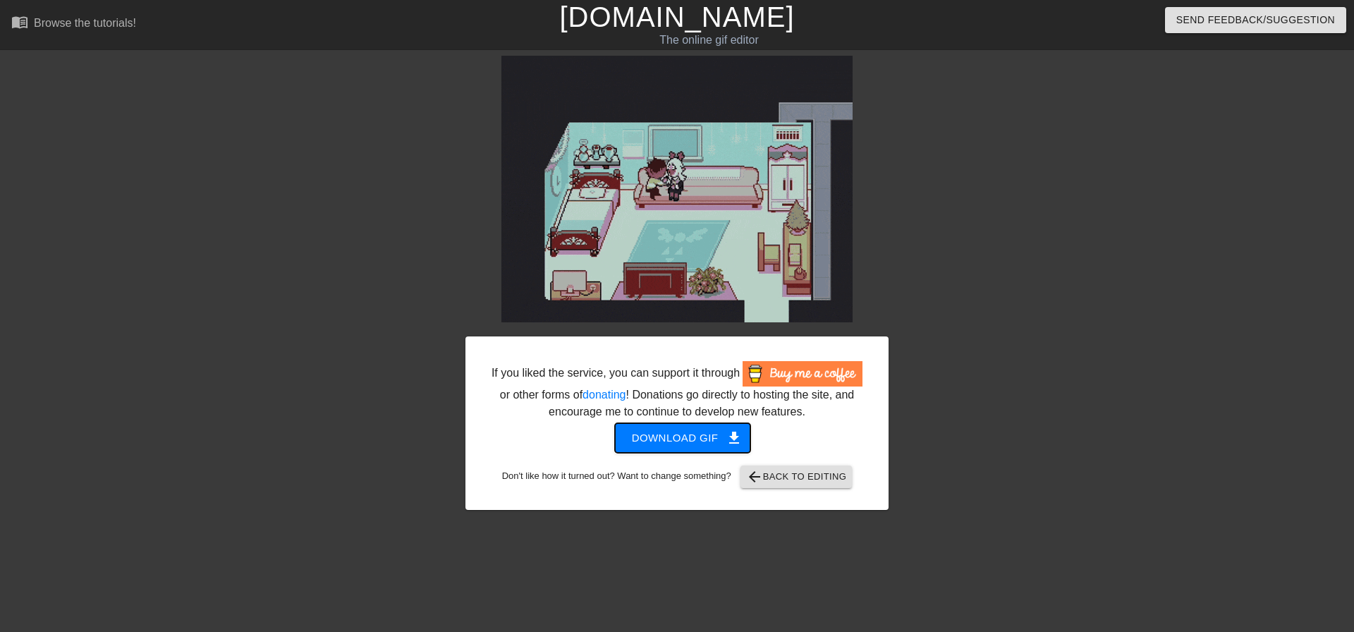
click at [667, 435] on span "Download gif get_app" at bounding box center [683, 438] width 102 height 18
